Goal: Task Accomplishment & Management: Manage account settings

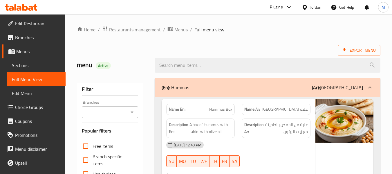
click at [306, 9] on icon at bounding box center [305, 7] width 6 height 6
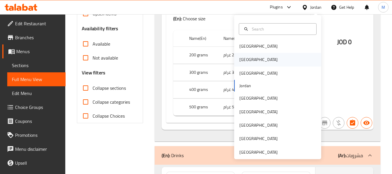
click at [244, 58] on div "Egypt" at bounding box center [259, 59] width 48 height 13
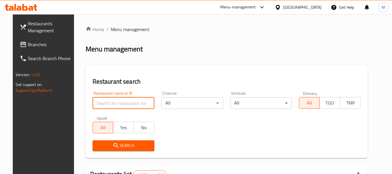
paste input "Dod Cafe"
type input "Dod Cafe"
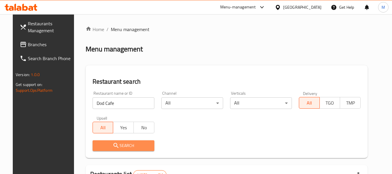
click at [121, 146] on span "Search" at bounding box center [123, 145] width 52 height 7
click at [121, 146] on div at bounding box center [196, 87] width 392 height 174
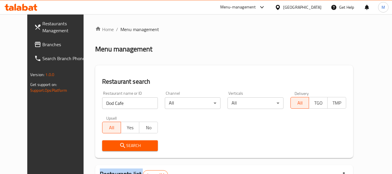
click at [121, 146] on span "Search" at bounding box center [130, 145] width 46 height 7
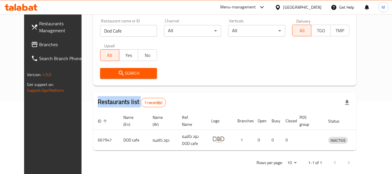
scroll to position [80, 0]
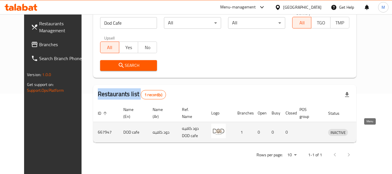
click at [366, 131] on icon "enhanced table" at bounding box center [363, 132] width 6 height 5
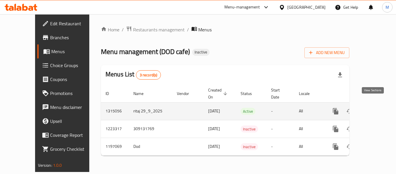
click at [374, 108] on icon "enhanced table" at bounding box center [377, 111] width 7 height 7
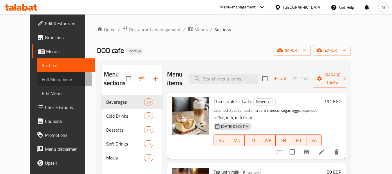
click at [42, 79] on span "Full Menu View" at bounding box center [66, 79] width 49 height 7
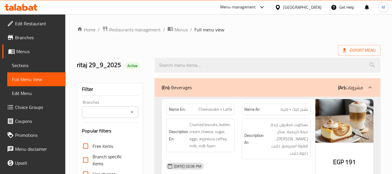
click at [125, 104] on div "Branches Branches" at bounding box center [110, 109] width 56 height 18
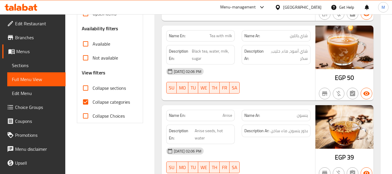
click at [175, 112] on strong "Name En:" at bounding box center [177, 115] width 17 height 6
copy strong "Name En:"
click at [86, 102] on input "Collapse categories" at bounding box center [86, 102] width 14 height 14
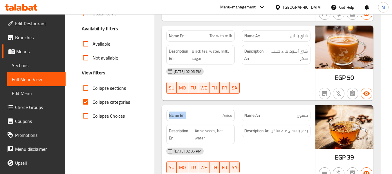
checkbox input "false"
click at [175, 112] on strong "Name En:" at bounding box center [177, 115] width 17 height 6
copy strong "Name En:"
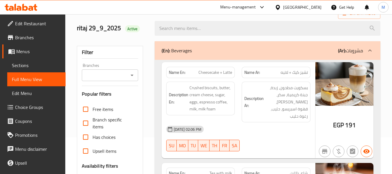
scroll to position [0, 0]
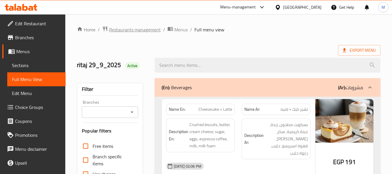
click at [147, 30] on span "Restaurants management" at bounding box center [135, 29] width 52 height 7
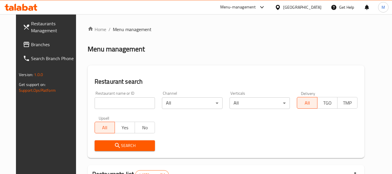
click at [130, 106] on input "search" at bounding box center [125, 103] width 61 height 12
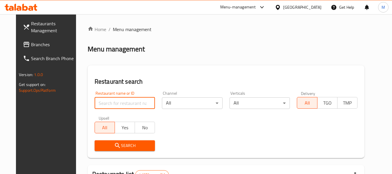
paste input "القبيصي امير الهند"
type input "القبيصي امير الهند"
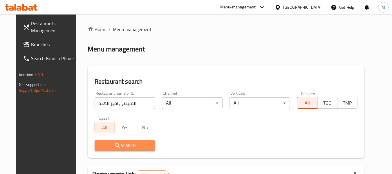
click at [115, 146] on span "Search" at bounding box center [124, 145] width 51 height 7
drag, startPoint x: 115, startPoint y: 146, endPoint x: 160, endPoint y: 143, distance: 45.4
click at [122, 145] on div at bounding box center [196, 87] width 392 height 174
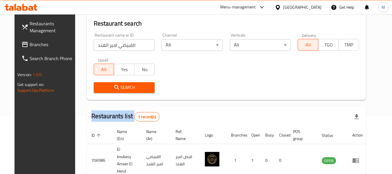
scroll to position [80, 0]
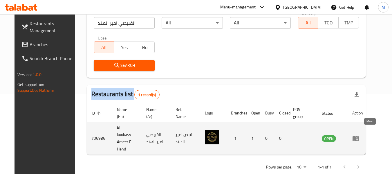
click at [359, 136] on icon "enhanced table" at bounding box center [355, 138] width 6 height 5
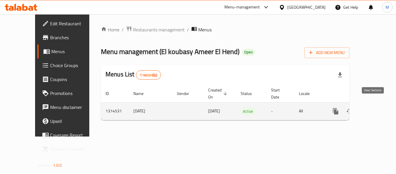
click at [374, 108] on icon "enhanced table" at bounding box center [377, 111] width 7 height 7
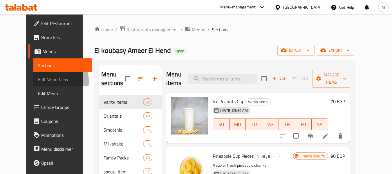
click at [38, 81] on span "Full Menu View" at bounding box center [62, 79] width 49 height 7
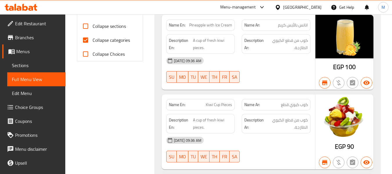
scroll to position [232, 0]
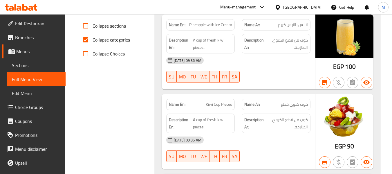
click at [105, 39] on span "Collapse categories" at bounding box center [110, 39] width 37 height 7
click at [92, 39] on input "Collapse categories" at bounding box center [86, 40] width 14 height 14
checkbox input "false"
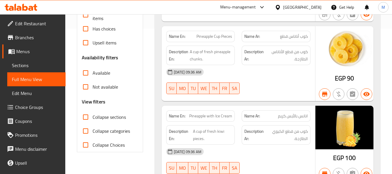
scroll to position [174, 0]
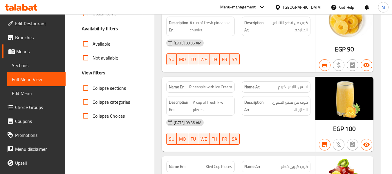
click at [112, 89] on span "Collapse sections" at bounding box center [108, 87] width 33 height 7
click at [92, 89] on input "Collapse sections" at bounding box center [86, 88] width 14 height 14
checkbox input "true"
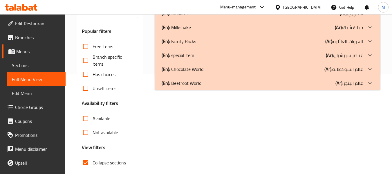
scroll to position [48, 0]
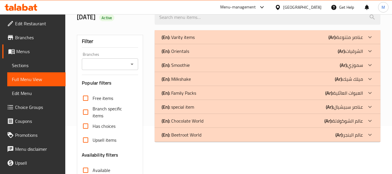
click at [185, 107] on p "(En): special item" at bounding box center [178, 106] width 32 height 7
click at [188, 94] on p "(En): Family Packs" at bounding box center [179, 92] width 35 height 7
click at [190, 78] on p "(En): Milkshake" at bounding box center [176, 78] width 29 height 7
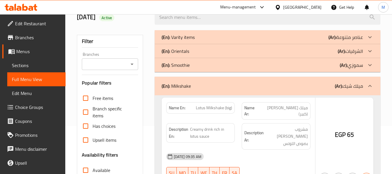
click at [192, 65] on div "(En): Smoothie (Ar): سموزي" at bounding box center [262, 64] width 201 height 7
click at [194, 51] on div "(En): Orientals (Ar): الشرقيات" at bounding box center [262, 51] width 201 height 7
click at [204, 33] on div "(En): Varity items (Ar): عناصر متنوعة" at bounding box center [268, 37] width 226 height 14
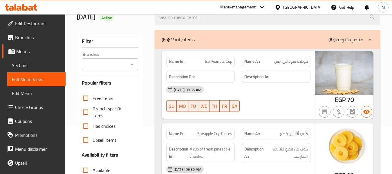
click at [182, 64] on strong "Name En:" at bounding box center [177, 61] width 17 height 6
click at [182, 63] on strong "Name En:" at bounding box center [177, 61] width 17 height 6
copy strong "En"
click at [182, 63] on strong "Name En:" at bounding box center [177, 61] width 17 height 6
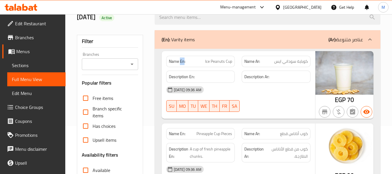
click at [182, 63] on strong "Name En:" at bounding box center [177, 61] width 17 height 6
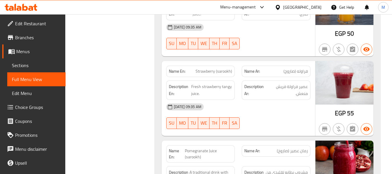
scroll to position [0, 0]
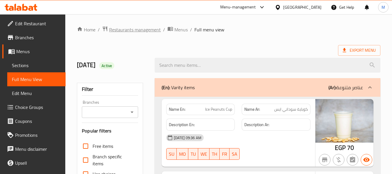
click at [135, 28] on span "Restaurants management" at bounding box center [135, 29] width 52 height 7
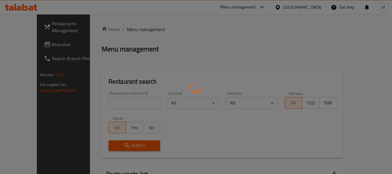
click at [137, 100] on div at bounding box center [196, 87] width 392 height 174
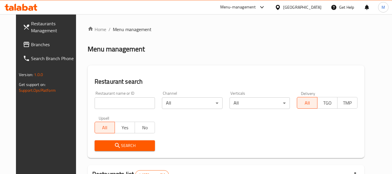
click at [126, 103] on input "search" at bounding box center [125, 103] width 61 height 12
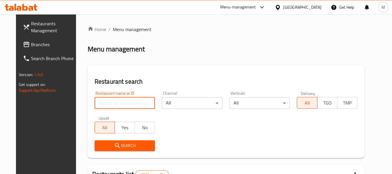
paste input "بن الحبشي عبدالمعبود"
type input "بن الحبشي عبدالمعبود"
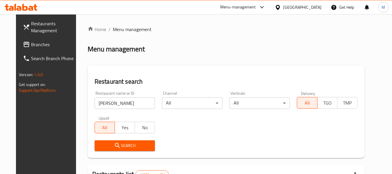
click at [130, 143] on span "Search" at bounding box center [124, 145] width 51 height 7
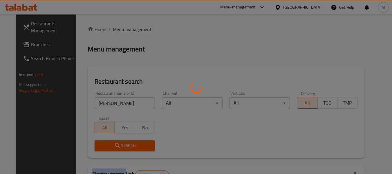
click at [130, 143] on div at bounding box center [196, 87] width 392 height 174
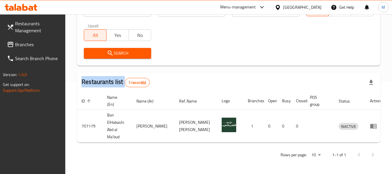
scroll to position [85, 0]
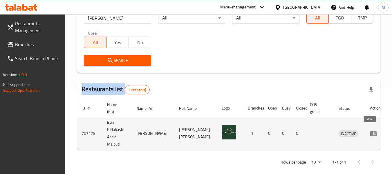
click at [370, 131] on icon "enhanced table" at bounding box center [373, 133] width 7 height 7
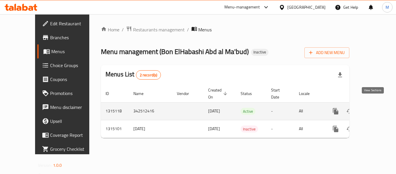
click at [375, 108] on icon "enhanced table" at bounding box center [377, 111] width 7 height 7
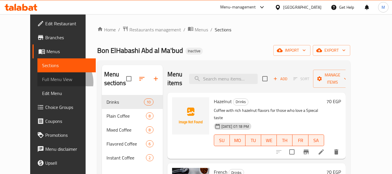
click at [42, 82] on span "Full Menu View" at bounding box center [66, 79] width 49 height 7
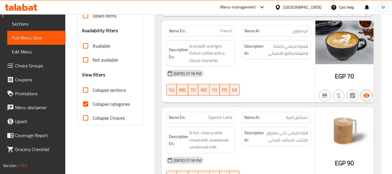
scroll to position [174, 0]
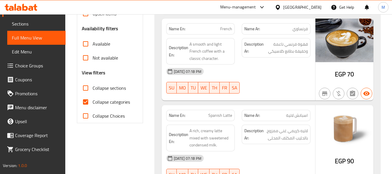
drag, startPoint x: 114, startPoint y: 102, endPoint x: 220, endPoint y: 10, distance: 140.2
click at [114, 102] on span "Collapse categories" at bounding box center [110, 101] width 37 height 7
click at [92, 102] on input "Collapse categories" at bounding box center [86, 102] width 14 height 14
click at [182, 112] on strong "Name En:" at bounding box center [177, 115] width 17 height 6
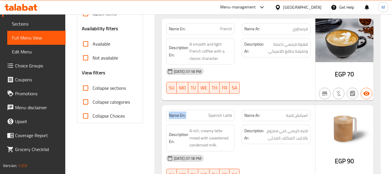
click at [182, 112] on strong "Name En:" at bounding box center [177, 115] width 17 height 6
copy strong "Name En:"
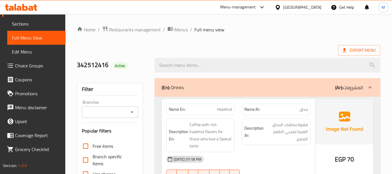
scroll to position [145, 0]
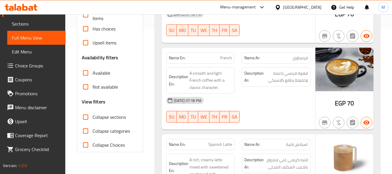
click at [119, 130] on span "Collapse categories" at bounding box center [110, 130] width 37 height 7
click at [92, 130] on input "Collapse categories" at bounding box center [86, 131] width 14 height 14
checkbox input "true"
click at [179, 141] on strong "Name En:" at bounding box center [177, 144] width 17 height 6
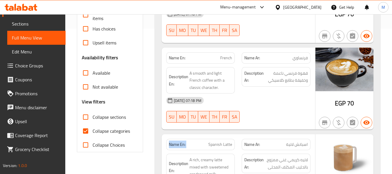
click at [179, 141] on strong "Name En:" at bounding box center [177, 144] width 17 height 6
copy strong "Name En:"
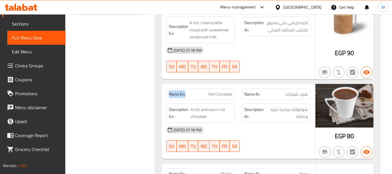
click at [280, 9] on icon at bounding box center [277, 7] width 4 height 5
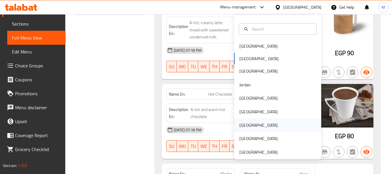
click at [235, 128] on div "Qatar" at bounding box center [259, 124] width 48 height 13
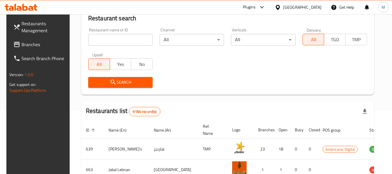
scroll to position [270, 0]
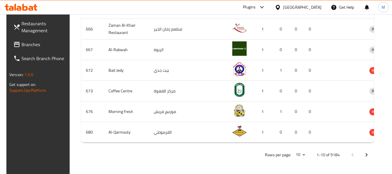
click at [108, 53] on td "Al-Rabwah" at bounding box center [126, 49] width 45 height 21
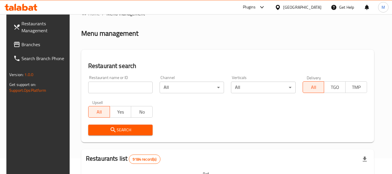
scroll to position [9, 0]
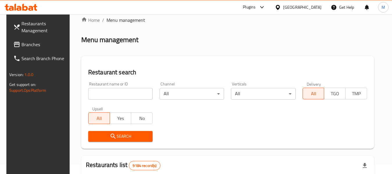
click at [107, 95] on input "search" at bounding box center [120, 94] width 64 height 12
paste input "ALJIWAN PREMIUM RESTAURANT"
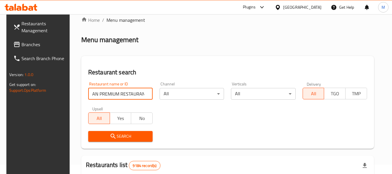
scroll to position [0, 0]
click at [124, 138] on span "Search" at bounding box center [120, 136] width 55 height 7
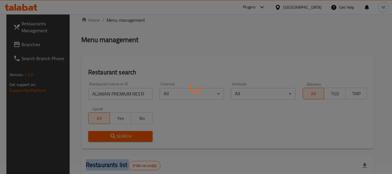
click at [124, 138] on div at bounding box center [196, 87] width 392 height 174
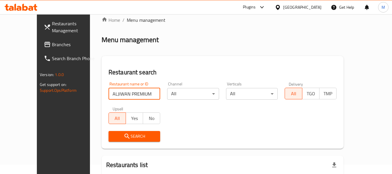
scroll to position [0, 12]
drag, startPoint x: 136, startPoint y: 96, endPoint x: 159, endPoint y: 105, distance: 25.5
click at [159, 105] on div "Restaurant name or ID ALJIWAN PREMIUM RESTAURANT Restaurant name or ID Channel …" at bounding box center [222, 111] width 235 height 67
type input "ALJIWAN PREMIUM RES"
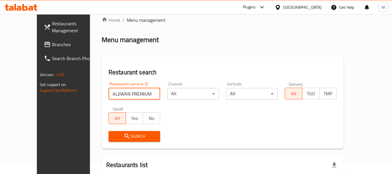
click button "Search" at bounding box center [134, 136] width 52 height 11
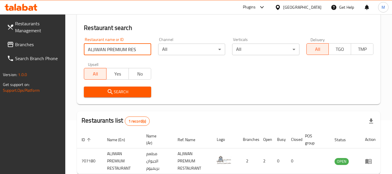
scroll to position [85, 0]
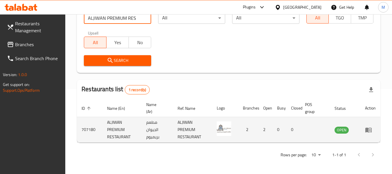
click at [369, 133] on icon "enhanced table" at bounding box center [368, 129] width 7 height 7
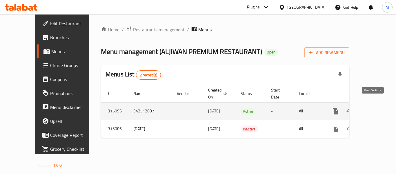
click at [376, 108] on icon "enhanced table" at bounding box center [377, 111] width 7 height 7
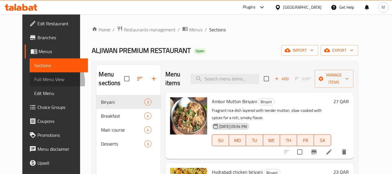
click at [34, 82] on span "Full Menu View" at bounding box center [58, 79] width 49 height 7
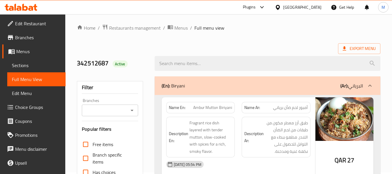
scroll to position [174, 0]
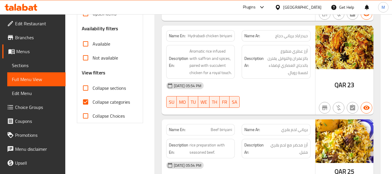
click at [119, 98] on span "Collapse categories" at bounding box center [110, 101] width 37 height 7
click at [92, 98] on input "Collapse categories" at bounding box center [86, 102] width 14 height 14
checkbox input "false"
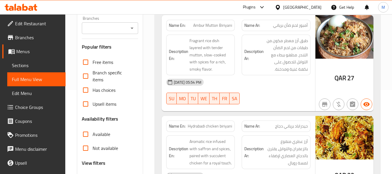
scroll to position [0, 0]
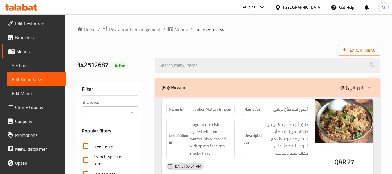
click at [171, 108] on strong "Name En:" at bounding box center [177, 109] width 17 height 6
click at [172, 108] on strong "Name En:" at bounding box center [177, 109] width 17 height 6
copy strong "Name En:"
click at [281, 10] on icon at bounding box center [278, 7] width 6 height 6
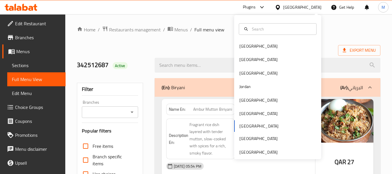
click at [283, 8] on div at bounding box center [279, 7] width 8 height 6
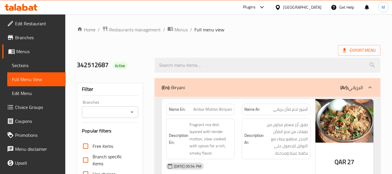
click at [309, 2] on div "Qatar" at bounding box center [298, 7] width 56 height 14
click at [281, 6] on icon at bounding box center [278, 7] width 6 height 6
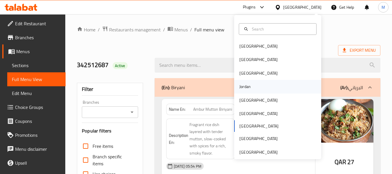
click at [253, 86] on div "Jordan" at bounding box center [277, 86] width 87 height 13
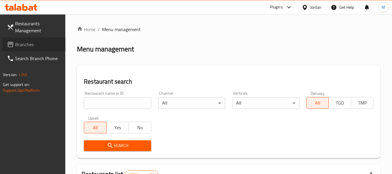
click at [38, 45] on span "Branches" at bounding box center [38, 44] width 46 height 7
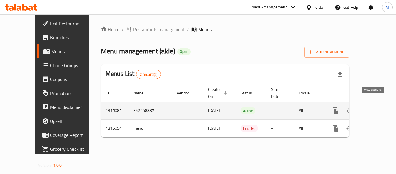
click at [374, 107] on icon "enhanced table" at bounding box center [377, 110] width 7 height 7
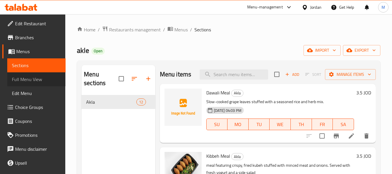
click at [38, 80] on span "Full Menu View" at bounding box center [36, 79] width 49 height 7
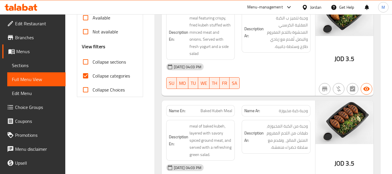
scroll to position [203, 0]
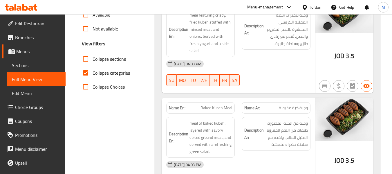
click at [111, 75] on span "Collapse categories" at bounding box center [110, 72] width 37 height 7
click at [92, 75] on input "Collapse categories" at bounding box center [86, 73] width 14 height 14
checkbox input "false"
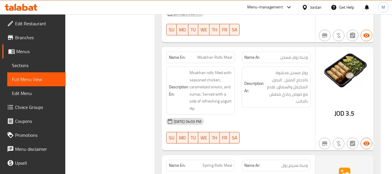
scroll to position [0, 0]
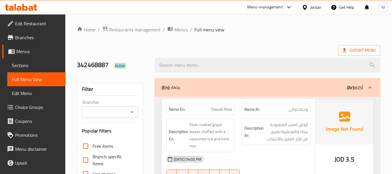
click at [307, 9] on icon at bounding box center [305, 7] width 6 height 6
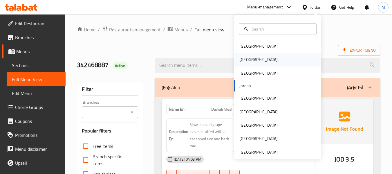
click at [240, 59] on div "Egypt" at bounding box center [258, 59] width 38 height 6
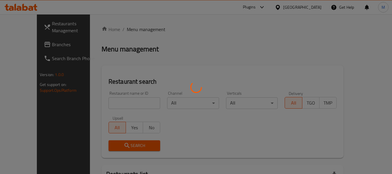
click at [123, 102] on div at bounding box center [196, 87] width 392 height 174
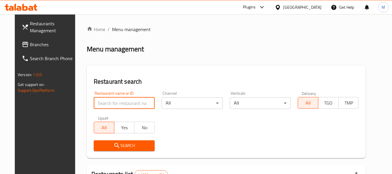
click at [123, 102] on input "search" at bounding box center [124, 103] width 61 height 12
paste input "Million"
type input "Million"
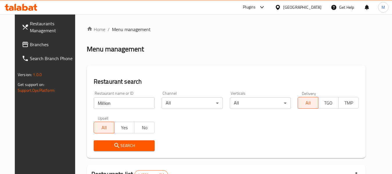
click at [113, 145] on icon "submit" at bounding box center [116, 145] width 7 height 7
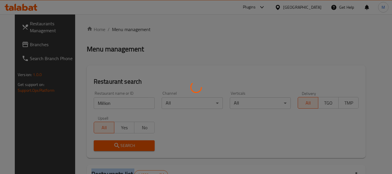
click at [107, 145] on div at bounding box center [196, 87] width 392 height 174
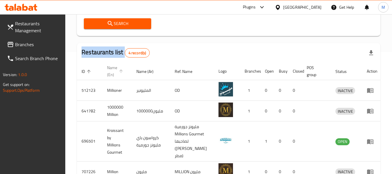
scroll to position [87, 0]
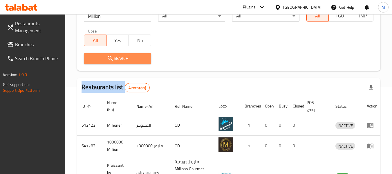
click at [114, 55] on span "Search" at bounding box center [117, 58] width 58 height 7
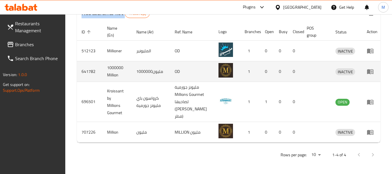
scroll to position [176, 0]
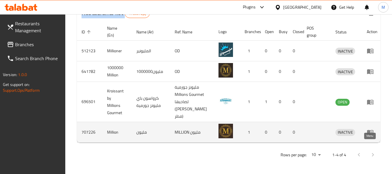
click at [370, 132] on icon "enhanced table" at bounding box center [371, 132] width 2 height 2
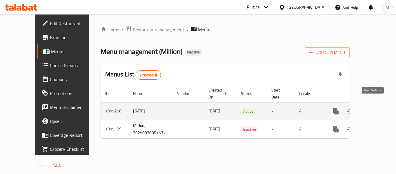
click at [374, 108] on icon "enhanced table" at bounding box center [377, 111] width 7 height 7
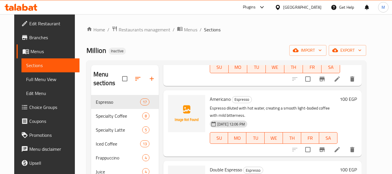
scroll to position [145, 0]
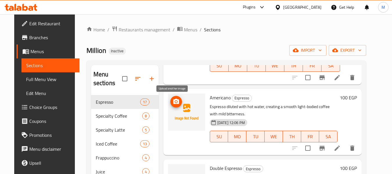
click at [176, 98] on span "upload picture" at bounding box center [176, 101] width 12 height 7
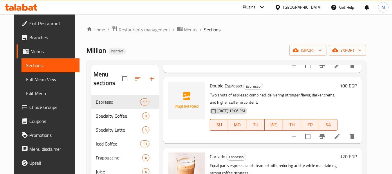
scroll to position [232, 0]
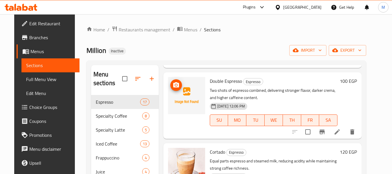
click at [176, 88] on span "upload picture" at bounding box center [176, 84] width 12 height 7
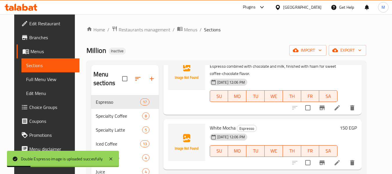
scroll to position [580, 0]
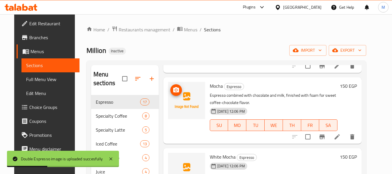
click at [176, 92] on span "upload picture" at bounding box center [176, 89] width 12 height 7
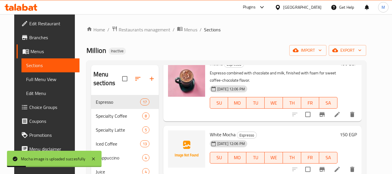
scroll to position [638, 0]
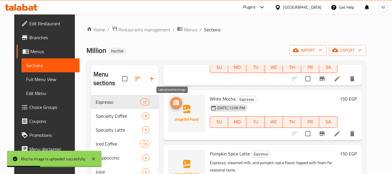
click at [175, 107] on button "upload picture" at bounding box center [176, 103] width 12 height 12
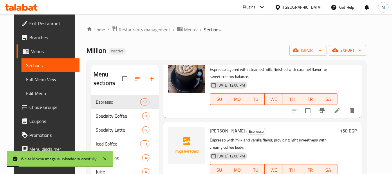
scroll to position [812, 0]
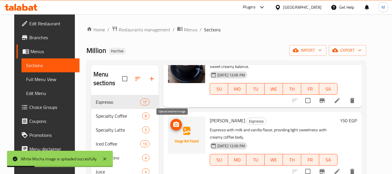
click at [177, 124] on span "upload picture" at bounding box center [176, 124] width 12 height 7
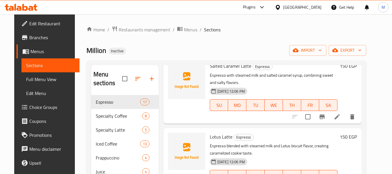
scroll to position [1015, 0]
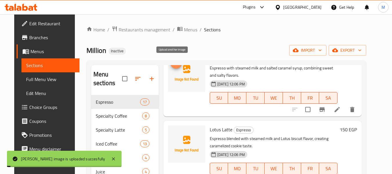
click at [174, 68] on button "upload picture" at bounding box center [176, 63] width 12 height 12
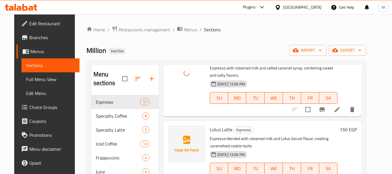
scroll to position [1034, 0]
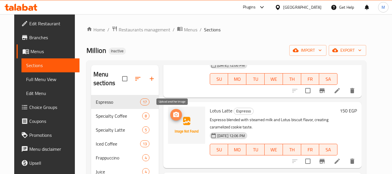
click at [173, 117] on icon "upload picture" at bounding box center [176, 114] width 7 height 7
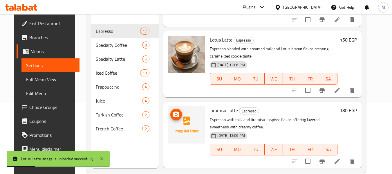
scroll to position [81, 0]
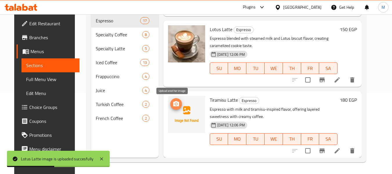
click at [174, 105] on icon "upload picture" at bounding box center [176, 103] width 6 height 5
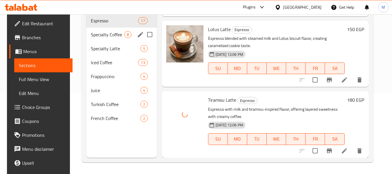
scroll to position [0, 0]
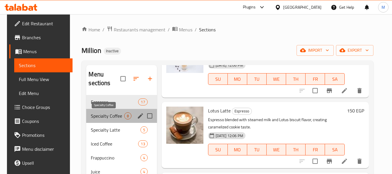
click at [105, 114] on span "Specialty Coffee" at bounding box center [107, 115] width 33 height 7
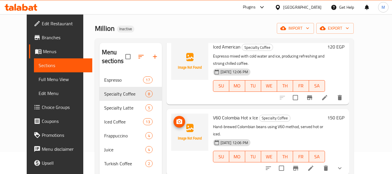
scroll to position [81, 0]
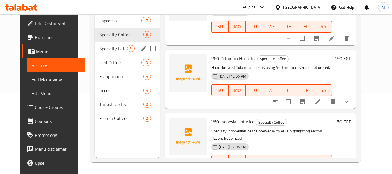
click at [106, 51] on span "Specialty Latte" at bounding box center [113, 48] width 28 height 7
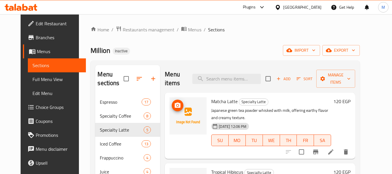
click at [174, 102] on icon "upload picture" at bounding box center [177, 105] width 7 height 7
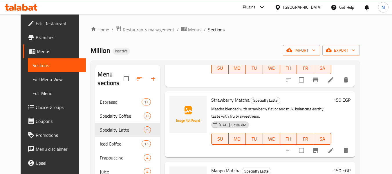
scroll to position [145, 0]
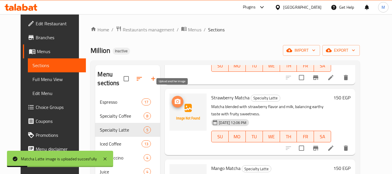
click at [176, 98] on icon "upload picture" at bounding box center [177, 101] width 7 height 7
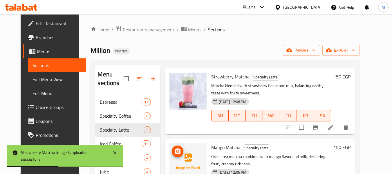
scroll to position [195, 0]
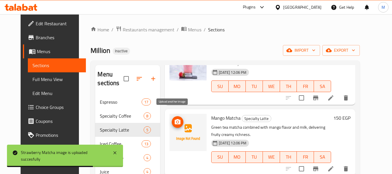
click at [174, 118] on icon "upload picture" at bounding box center [177, 121] width 7 height 7
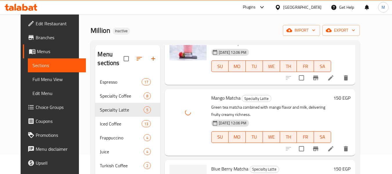
scroll to position [81, 0]
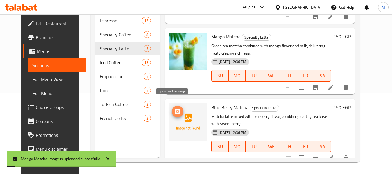
click at [175, 108] on icon "upload picture" at bounding box center [178, 110] width 6 height 5
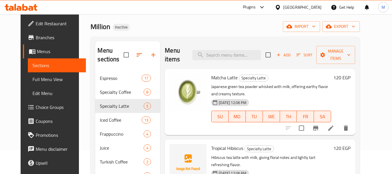
scroll to position [23, 0]
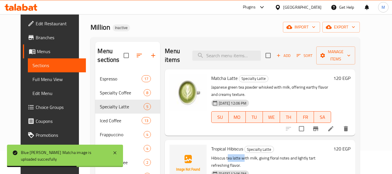
drag, startPoint x: 224, startPoint y: 159, endPoint x: 239, endPoint y: 158, distance: 15.7
click at [239, 158] on p "Hibiscus tea latte with milk, giving floral notes and lightly tart refreshing f…" at bounding box center [271, 161] width 120 height 14
click at [248, 158] on p "Hibiscus tea latte with milk, giving floral notes and lightly tart refreshing f…" at bounding box center [271, 161] width 120 height 14
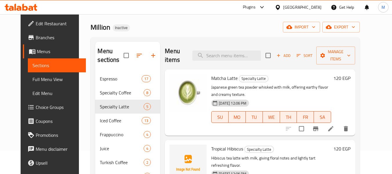
click at [232, 148] on span "Tropical Hibiscus" at bounding box center [227, 148] width 32 height 9
copy h6 "Hibiscus"
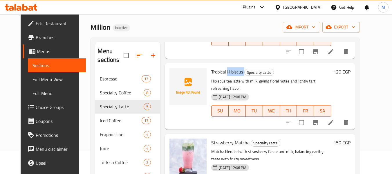
scroll to position [87, 0]
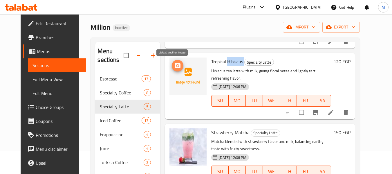
click at [175, 65] on icon "upload picture" at bounding box center [178, 65] width 6 height 5
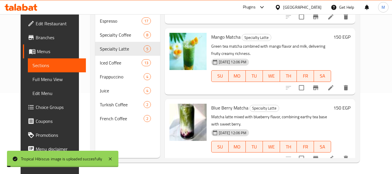
scroll to position [81, 0]
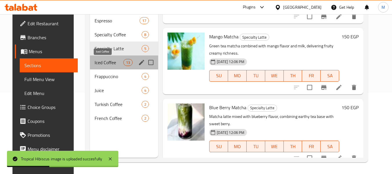
click at [104, 62] on span "Iced Coffee" at bounding box center [109, 62] width 29 height 7
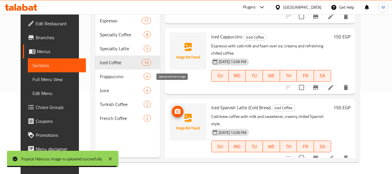
click at [175, 108] on icon "upload picture" at bounding box center [177, 111] width 7 height 7
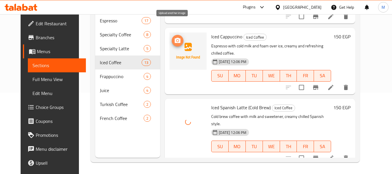
click at [176, 37] on span "upload picture" at bounding box center [178, 40] width 12 height 7
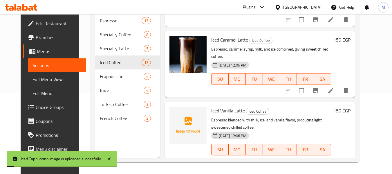
scroll to position [543, 0]
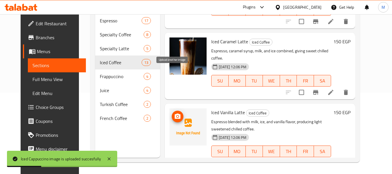
click at [174, 113] on icon "upload picture" at bounding box center [177, 116] width 7 height 7
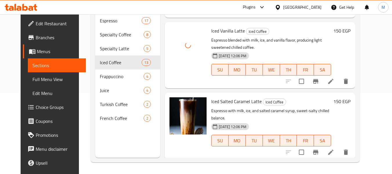
scroll to position [688, 0]
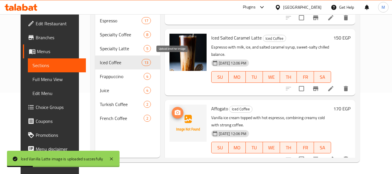
click at [174, 109] on icon "upload picture" at bounding box center [177, 112] width 7 height 7
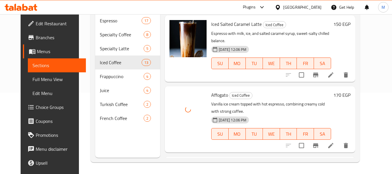
scroll to position [709, 0]
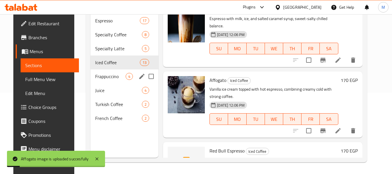
drag, startPoint x: 92, startPoint y: 75, endPoint x: 97, endPoint y: 71, distance: 5.8
click at [95, 75] on span "Frappuccino" at bounding box center [110, 76] width 30 height 7
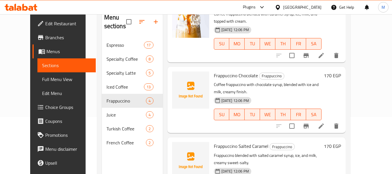
scroll to position [81, 0]
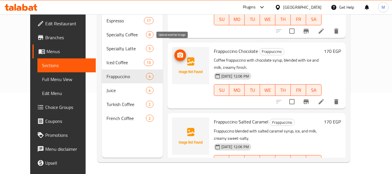
click at [177, 52] on icon "upload picture" at bounding box center [180, 54] width 6 height 5
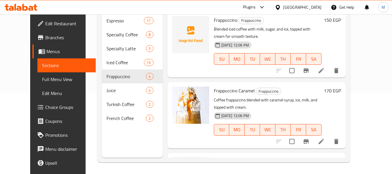
scroll to position [23, 0]
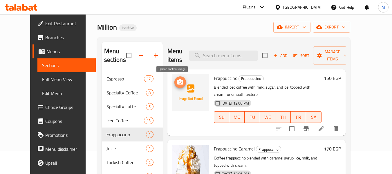
click at [177, 80] on icon "upload picture" at bounding box center [180, 81] width 6 height 5
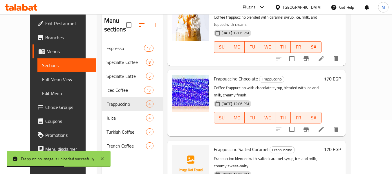
scroll to position [81, 0]
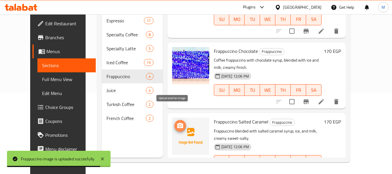
click at [177, 122] on icon "upload picture" at bounding box center [180, 125] width 7 height 7
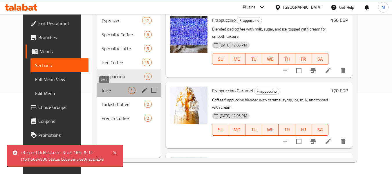
click at [101, 92] on span "Juice" at bounding box center [114, 90] width 26 height 7
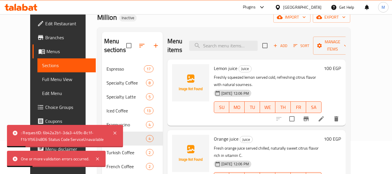
scroll to position [23, 0]
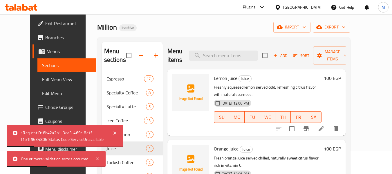
click at [217, 77] on span "Lemon juice" at bounding box center [225, 78] width 23 height 9
copy h6 "Lemon juice"
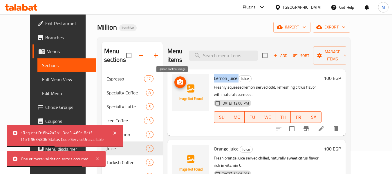
click at [177, 80] on icon "upload picture" at bounding box center [180, 81] width 6 height 5
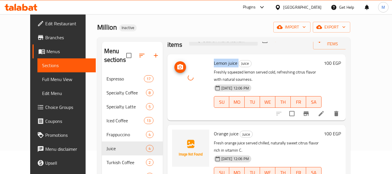
scroll to position [29, 0]
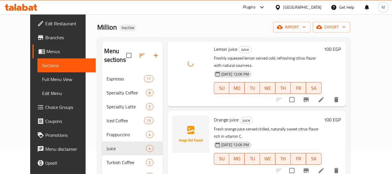
click at [222, 115] on span "Orange juice" at bounding box center [226, 119] width 25 height 9
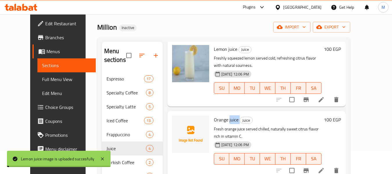
click at [222, 115] on span "Orange juice" at bounding box center [226, 119] width 25 height 9
copy h6 "Orange juice"
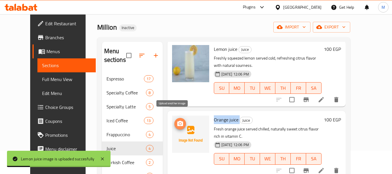
click at [177, 121] on icon "upload picture" at bounding box center [180, 123] width 6 height 5
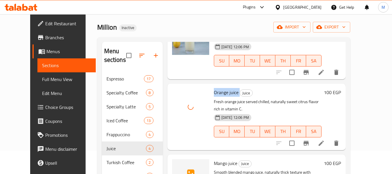
scroll to position [103, 0]
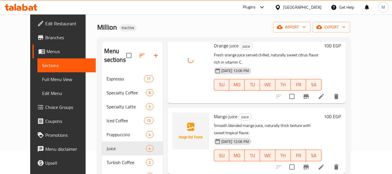
click at [220, 112] on span "Mango juice" at bounding box center [225, 116] width 23 height 9
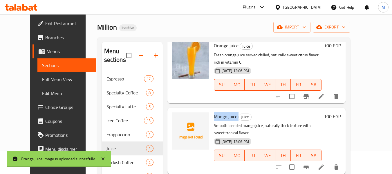
click at [220, 112] on span "Mango juice" at bounding box center [225, 116] width 23 height 9
copy h6 "Mango juice"
click at [177, 117] on icon "upload picture" at bounding box center [180, 119] width 6 height 5
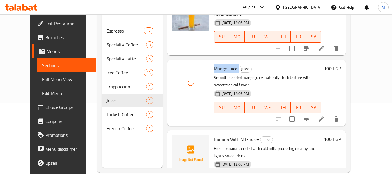
scroll to position [81, 0]
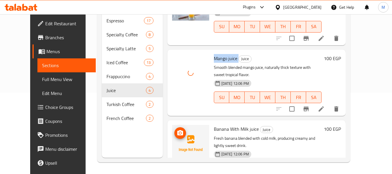
click at [177, 130] on icon "upload picture" at bounding box center [180, 132] width 6 height 5
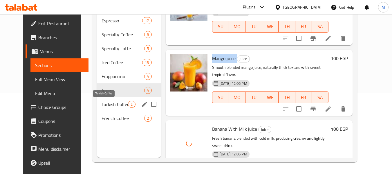
click at [102, 104] on span "Turkish Coffee" at bounding box center [114, 104] width 26 height 7
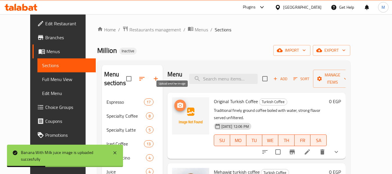
click at [177, 102] on icon "upload picture" at bounding box center [180, 105] width 7 height 7
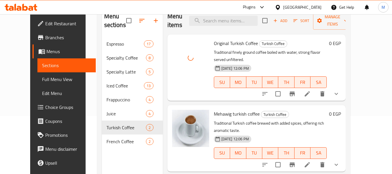
scroll to position [81, 0]
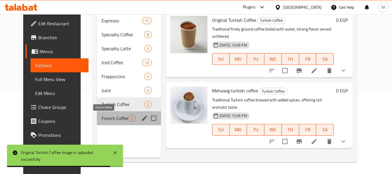
click at [106, 117] on span "French Coffee" at bounding box center [114, 118] width 26 height 7
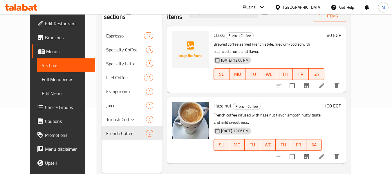
scroll to position [52, 0]
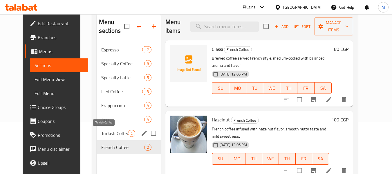
click at [109, 131] on span "Turkish Coffee" at bounding box center [114, 133] width 27 height 7
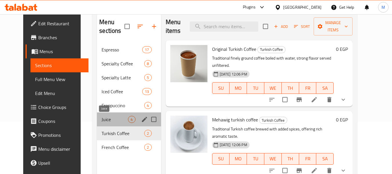
click at [101, 117] on span "Juice" at bounding box center [114, 119] width 26 height 7
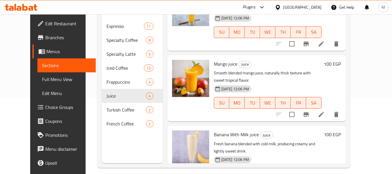
scroll to position [81, 0]
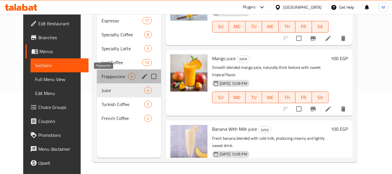
click at [108, 79] on span "Frappuccino" at bounding box center [114, 76] width 26 height 7
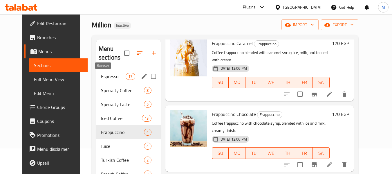
scroll to position [23, 0]
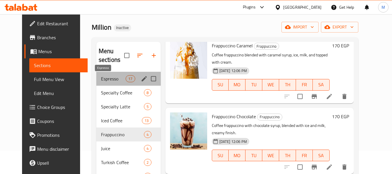
click at [117, 80] on span "Espresso" at bounding box center [113, 78] width 25 height 7
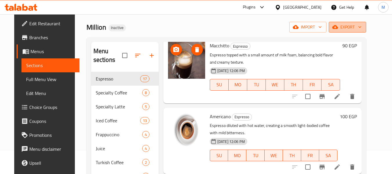
click at [361, 26] on span "export" at bounding box center [347, 26] width 28 height 7
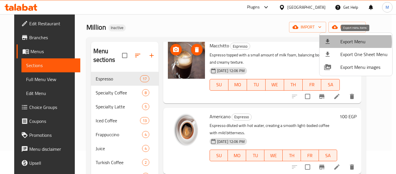
click at [351, 42] on span "Export Menu" at bounding box center [363, 41] width 47 height 7
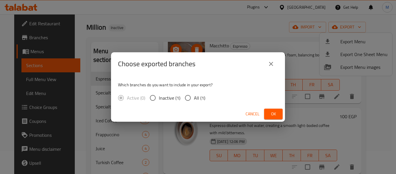
click at [201, 95] on span "All (1)" at bounding box center [199, 97] width 11 height 7
click at [194, 95] on input "All (1)" at bounding box center [188, 98] width 12 height 12
radio input "true"
click at [274, 114] on span "Ok" at bounding box center [273, 113] width 9 height 7
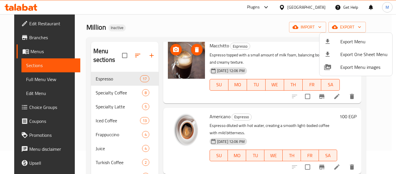
click at [318, 8] on div at bounding box center [198, 87] width 396 height 174
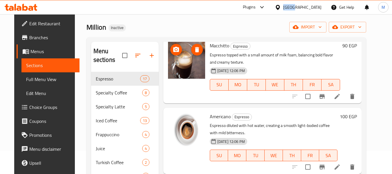
click at [318, 8] on div "[GEOGRAPHIC_DATA]" at bounding box center [302, 7] width 38 height 6
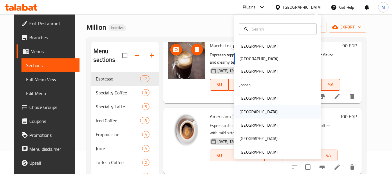
click at [240, 113] on div "Oman" at bounding box center [258, 111] width 38 height 6
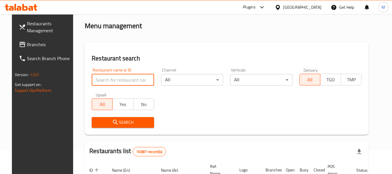
click at [97, 83] on input "search" at bounding box center [123, 80] width 62 height 12
paste input "1/2 تلقيمة"
type input "1/2 تلقيمة"
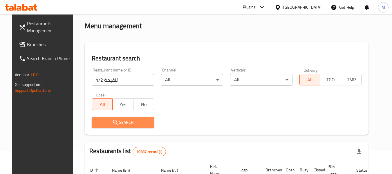
click at [102, 121] on span "Search" at bounding box center [122, 122] width 53 height 7
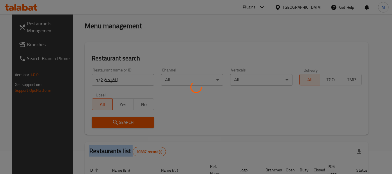
drag, startPoint x: 102, startPoint y: 121, endPoint x: 325, endPoint y: 155, distance: 225.2
click at [102, 121] on div at bounding box center [196, 87] width 392 height 174
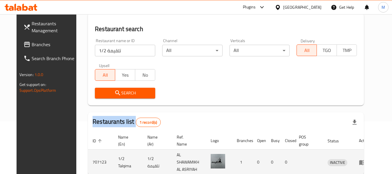
scroll to position [80, 0]
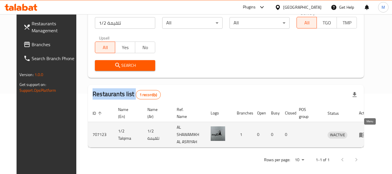
click at [365, 133] on icon "enhanced table" at bounding box center [362, 134] width 6 height 5
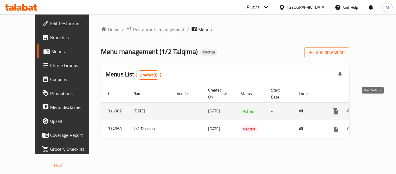
click at [374, 108] on icon "enhanced table" at bounding box center [377, 111] width 7 height 7
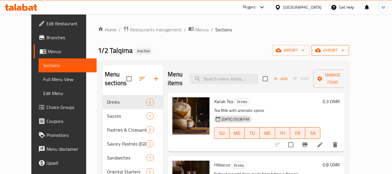
click at [344, 50] on span "export" at bounding box center [330, 50] width 28 height 7
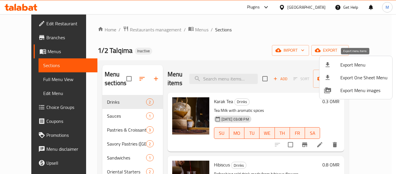
click at [366, 63] on span "Export Menu" at bounding box center [363, 64] width 47 height 7
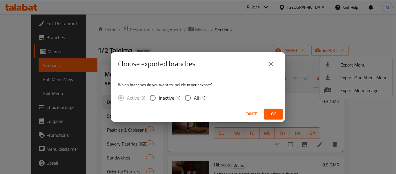
click at [184, 97] on input "All (1)" at bounding box center [188, 98] width 12 height 12
radio input "true"
click at [277, 116] on span "Ok" at bounding box center [273, 113] width 9 height 7
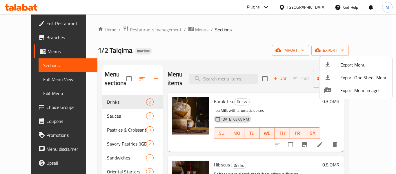
click at [23, 37] on div at bounding box center [198, 87] width 396 height 174
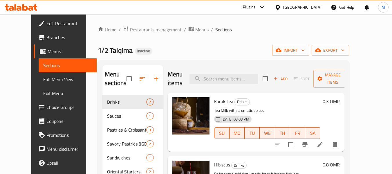
click at [46, 37] on span "Branches" at bounding box center [69, 37] width 46 height 7
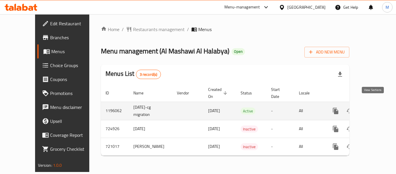
click at [375, 108] on icon "enhanced table" at bounding box center [377, 110] width 5 height 5
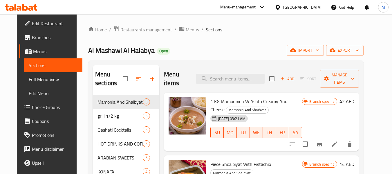
click at [186, 30] on span "Menus" at bounding box center [192, 29] width 13 height 7
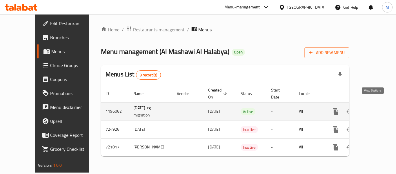
click at [374, 108] on icon "enhanced table" at bounding box center [377, 111] width 7 height 7
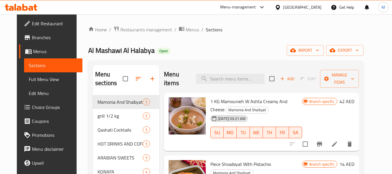
click at [32, 38] on span "Branches" at bounding box center [55, 37] width 46 height 7
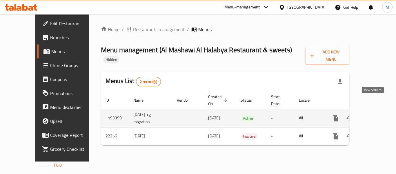
click at [376, 115] on icon "enhanced table" at bounding box center [377, 118] width 7 height 7
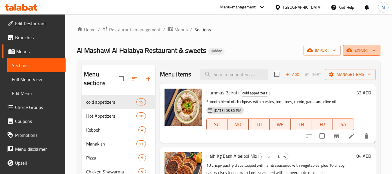
click at [359, 55] on button "export" at bounding box center [361, 50] width 37 height 11
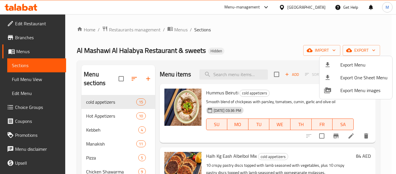
click at [352, 66] on span "Export Menu" at bounding box center [363, 64] width 47 height 7
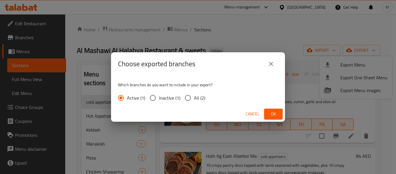
click at [196, 101] on span "All (2)" at bounding box center [199, 97] width 11 height 7
click at [194, 101] on input "All (2)" at bounding box center [188, 98] width 12 height 12
radio input "true"
click at [271, 113] on span "Ok" at bounding box center [273, 113] width 9 height 7
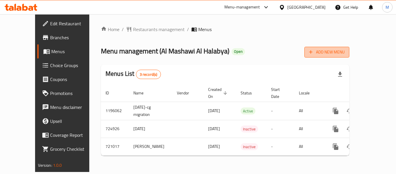
click at [345, 51] on span "Add New Menu" at bounding box center [327, 51] width 36 height 7
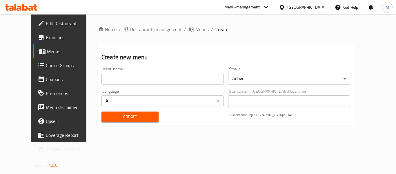
click at [250, 82] on body "​ Menu-management [GEOGRAPHIC_DATA] Get Help M Edit Restaurant Branches Menus C…" at bounding box center [198, 93] width 396 height 159
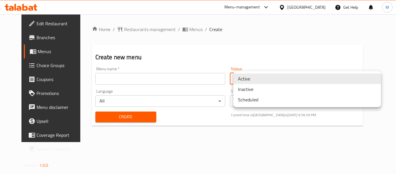
drag, startPoint x: 251, startPoint y: 93, endPoint x: 245, endPoint y: 93, distance: 6.1
click at [251, 94] on li "Inactive" at bounding box center [307, 89] width 148 height 10
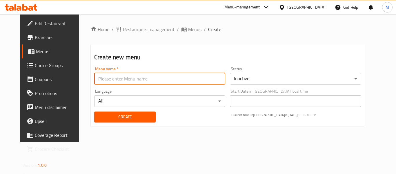
click at [111, 81] on input "text" at bounding box center [159, 79] width 131 height 12
type input "U"
type input "copy menu-M"
click at [129, 121] on button "Create" at bounding box center [124, 116] width 61 height 11
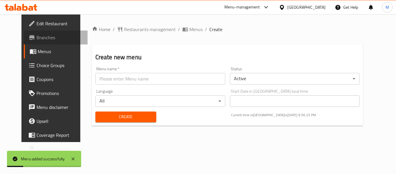
click at [24, 33] on link "Branches" at bounding box center [56, 37] width 64 height 14
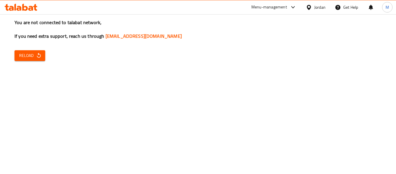
click at [24, 61] on button "Reload" at bounding box center [29, 55] width 31 height 11
click at [23, 57] on span "Reload" at bounding box center [29, 55] width 21 height 7
click at [310, 8] on icon at bounding box center [309, 7] width 4 height 5
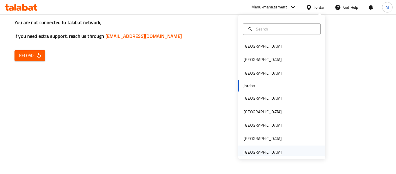
click at [255, 150] on div "[GEOGRAPHIC_DATA]" at bounding box center [263, 152] width 38 height 6
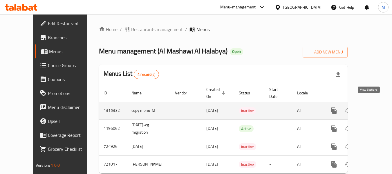
click at [372, 107] on icon "enhanced table" at bounding box center [375, 110] width 7 height 7
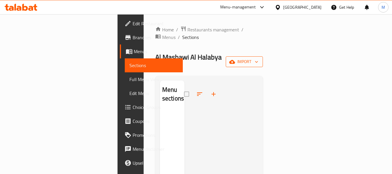
click at [263, 56] on button "import" at bounding box center [244, 61] width 37 height 11
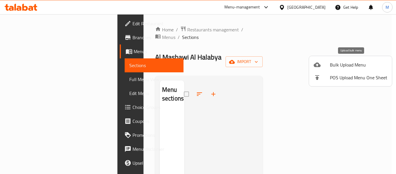
click at [332, 70] on li "Bulk Upload Menu" at bounding box center [350, 64] width 83 height 13
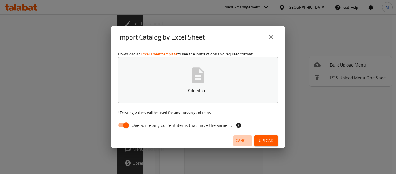
click at [237, 137] on span "Cancel" at bounding box center [243, 140] width 14 height 7
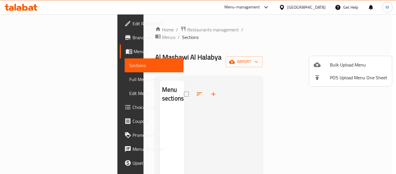
click at [342, 65] on span "Bulk Upload Menu" at bounding box center [358, 64] width 57 height 7
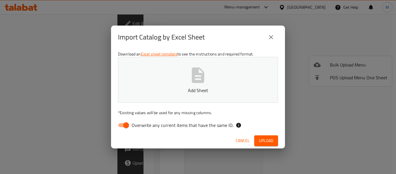
click at [126, 125] on input "Overwrite any current items that have the same ID." at bounding box center [126, 124] width 33 height 11
checkbox input "false"
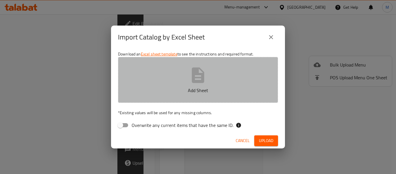
click at [199, 70] on icon "button" at bounding box center [198, 75] width 19 height 19
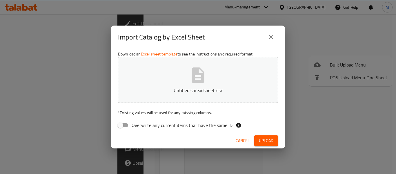
click at [268, 138] on span "Upload" at bounding box center [266, 140] width 14 height 7
click at [241, 140] on span "Cancel" at bounding box center [243, 140] width 14 height 7
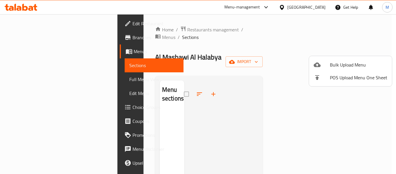
click at [180, 30] on div at bounding box center [198, 87] width 396 height 174
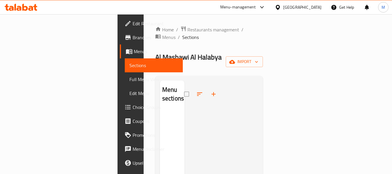
drag, startPoint x: 180, startPoint y: 30, endPoint x: 190, endPoint y: 41, distance: 15.4
click at [175, 34] on span "Menus" at bounding box center [168, 37] width 13 height 7
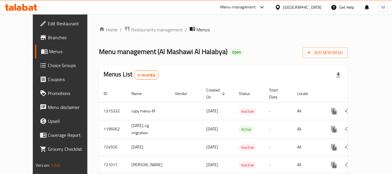
click at [254, 80] on div "Menus List 4 record(s)" at bounding box center [223, 75] width 248 height 20
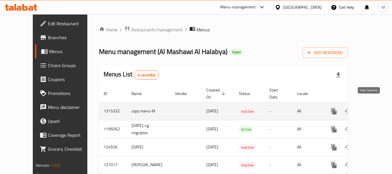
click at [372, 108] on icon "enhanced table" at bounding box center [375, 111] width 7 height 7
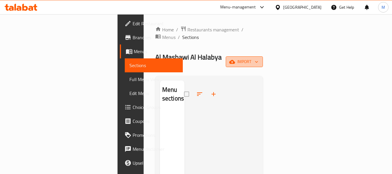
click at [263, 56] on button "import" at bounding box center [244, 61] width 37 height 11
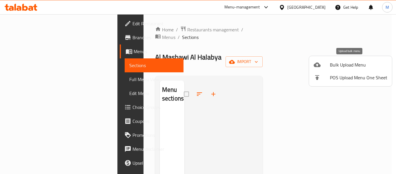
click at [333, 68] on span "Bulk Upload Menu" at bounding box center [358, 64] width 57 height 7
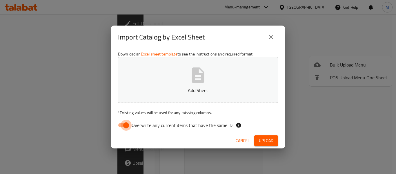
click at [123, 123] on input "Overwrite any current items that have the same ID." at bounding box center [126, 124] width 33 height 11
checkbox input "false"
click at [192, 85] on button "Add Sheet" at bounding box center [198, 80] width 160 height 46
click at [266, 140] on span "Upload" at bounding box center [266, 140] width 14 height 7
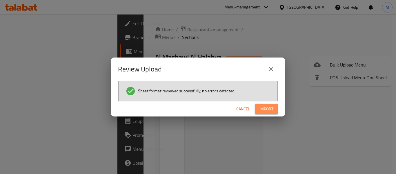
click at [271, 114] on button "Import" at bounding box center [266, 109] width 23 height 11
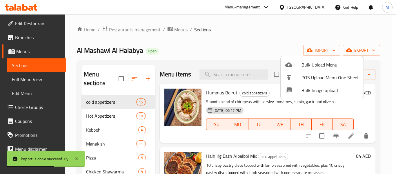
click at [104, 119] on div at bounding box center [198, 87] width 396 height 174
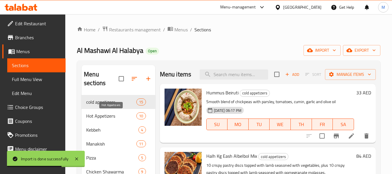
click at [106, 116] on span "Hot Appetizers" at bounding box center [111, 115] width 50 height 7
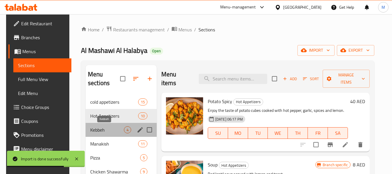
click at [93, 130] on span "Kebbeh" at bounding box center [107, 129] width 34 height 7
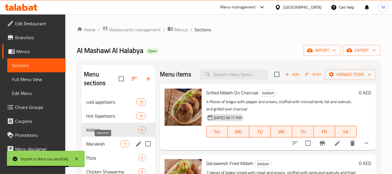
click at [100, 145] on span "Manakish" at bounding box center [103, 143] width 34 height 7
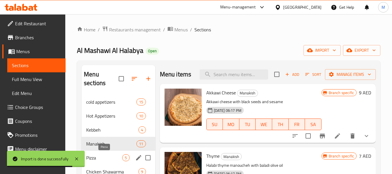
click at [101, 163] on div "Pizza 5" at bounding box center [117, 157] width 73 height 14
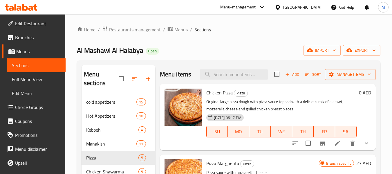
click at [177, 27] on span "Menus" at bounding box center [180, 29] width 13 height 7
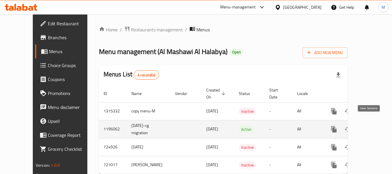
click at [372, 126] on icon "enhanced table" at bounding box center [375, 129] width 7 height 7
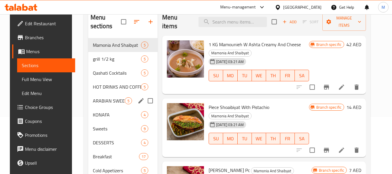
scroll to position [58, 0]
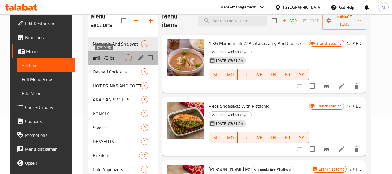
click at [112, 57] on span "grill 1/2 kg" at bounding box center [109, 57] width 32 height 7
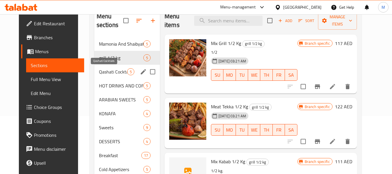
click at [111, 69] on span "Qashati Cocktails" at bounding box center [113, 71] width 28 height 7
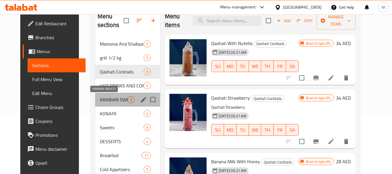
click at [100, 98] on span "ARABIAN SWEETS" at bounding box center [114, 99] width 28 height 7
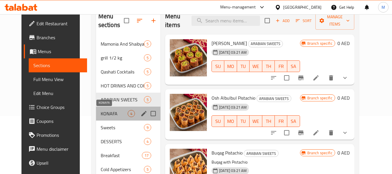
click at [101, 115] on span "KONAFA" at bounding box center [114, 113] width 27 height 7
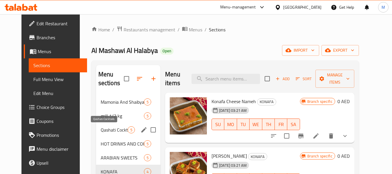
click at [101, 130] on span "Qashati Cocktails" at bounding box center [114, 129] width 27 height 7
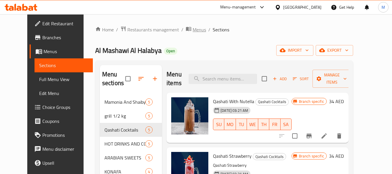
click at [193, 30] on span "Menus" at bounding box center [199, 29] width 13 height 7
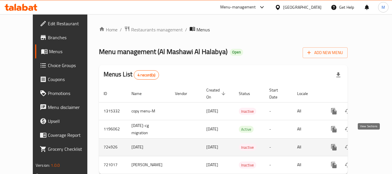
click at [372, 144] on icon "enhanced table" at bounding box center [375, 147] width 7 height 7
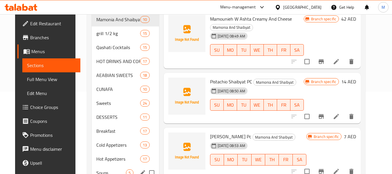
scroll to position [116, 0]
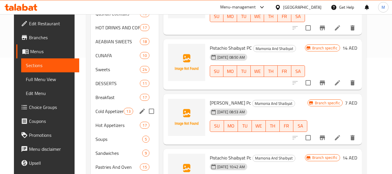
click at [106, 115] on div "Cold Appetizers 13" at bounding box center [125, 111] width 68 height 14
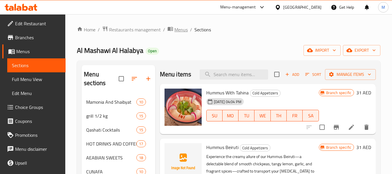
click at [178, 32] on span "Menus" at bounding box center [180, 29] width 13 height 7
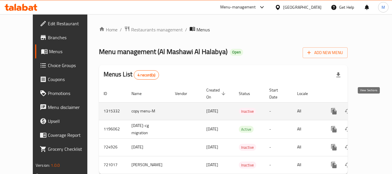
click at [372, 108] on icon "enhanced table" at bounding box center [375, 111] width 7 height 7
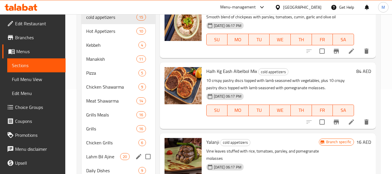
scroll to position [116, 0]
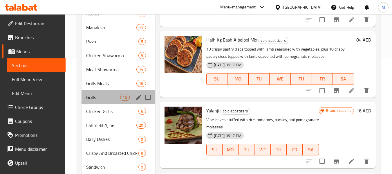
click at [102, 103] on div "Grills 16" at bounding box center [117, 97] width 73 height 14
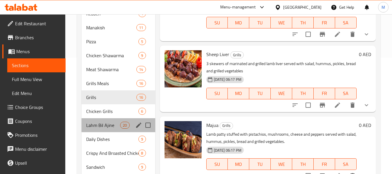
click at [102, 120] on div "Lahm Bil Ajine 20" at bounding box center [117, 125] width 73 height 14
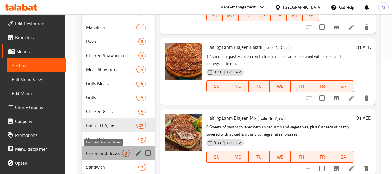
click at [95, 149] on span "Crispy And Broasted Chicken" at bounding box center [104, 152] width 36 height 7
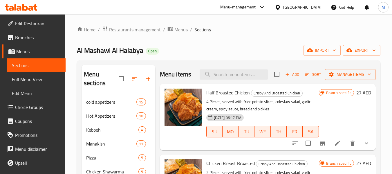
click at [181, 32] on span "Menus" at bounding box center [180, 29] width 13 height 7
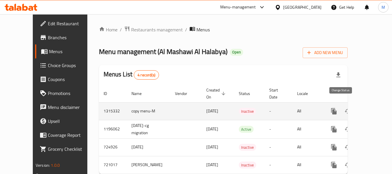
click at [344, 109] on icon "enhanced table" at bounding box center [347, 111] width 6 height 5
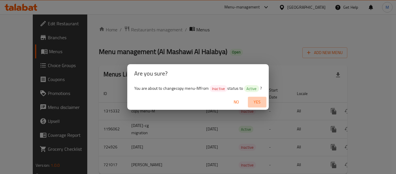
click at [256, 101] on span "Yes" at bounding box center [257, 101] width 14 height 7
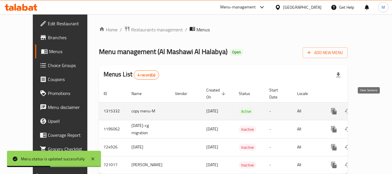
click at [373, 108] on icon "enhanced table" at bounding box center [375, 110] width 5 height 5
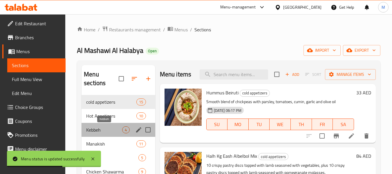
click at [108, 127] on span "Kebbeh" at bounding box center [104, 129] width 36 height 7
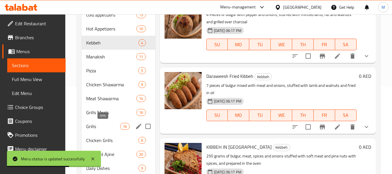
click at [113, 123] on span "Grills" at bounding box center [103, 126] width 34 height 7
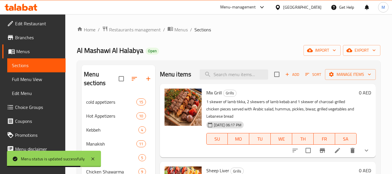
click at [29, 34] on span "Branches" at bounding box center [38, 37] width 46 height 7
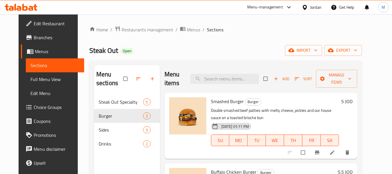
drag, startPoint x: 28, startPoint y: 38, endPoint x: 50, endPoint y: 35, distance: 23.2
click at [34, 38] on span "Branches" at bounding box center [57, 37] width 46 height 7
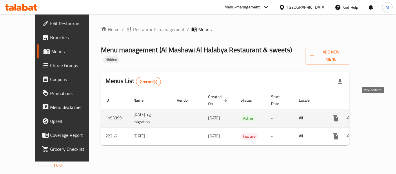
click at [377, 111] on link "enhanced table" at bounding box center [378, 118] width 14 height 14
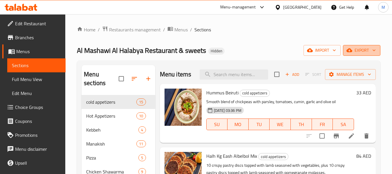
click at [364, 54] on span "export" at bounding box center [361, 50] width 28 height 7
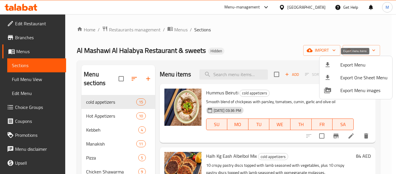
click at [350, 61] on span "Export Menu" at bounding box center [363, 64] width 47 height 7
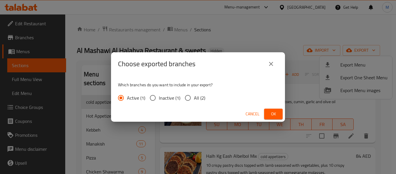
drag, startPoint x: 197, startPoint y: 100, endPoint x: 285, endPoint y: 120, distance: 90.7
click at [197, 100] on span "All (2)" at bounding box center [199, 97] width 11 height 7
click at [194, 100] on input "All (2)" at bounding box center [188, 98] width 12 height 12
radio input "true"
click at [280, 115] on button "Ok" at bounding box center [273, 113] width 19 height 11
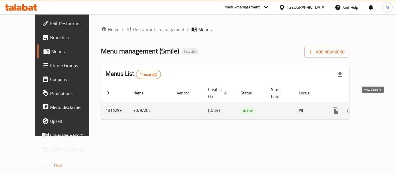
click at [374, 107] on icon "enhanced table" at bounding box center [377, 110] width 7 height 7
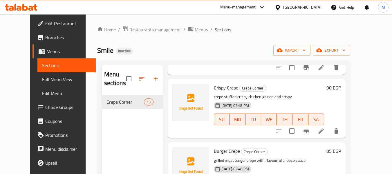
scroll to position [64, 0]
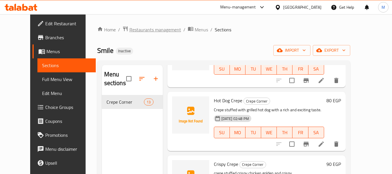
click at [146, 32] on span "Restaurants management" at bounding box center [155, 29] width 52 height 7
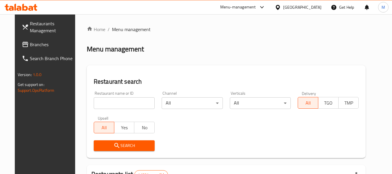
drag, startPoint x: 316, startPoint y: 9, endPoint x: 306, endPoint y: 12, distance: 10.2
click at [316, 9] on div "[GEOGRAPHIC_DATA]" at bounding box center [302, 7] width 38 height 6
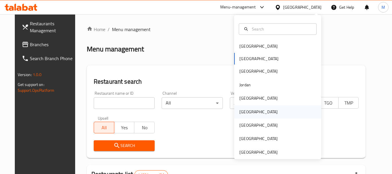
click at [241, 111] on div "[GEOGRAPHIC_DATA]" at bounding box center [258, 111] width 38 height 6
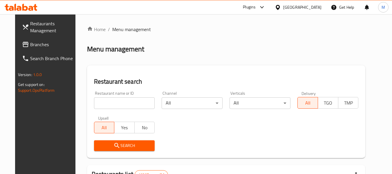
click at [30, 45] on span "Branches" at bounding box center [53, 44] width 46 height 7
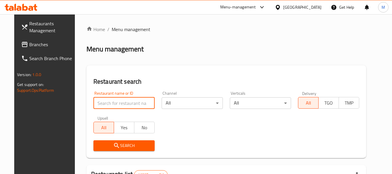
click at [121, 104] on input "search" at bounding box center [123, 103] width 61 height 12
paste input "22.084259942776466, 59.298360209352104"
type input "22.084259942776466, 59.298360209352104"
click at [143, 104] on input "22.084259942776466, 59.298360209352104" at bounding box center [123, 103] width 61 height 12
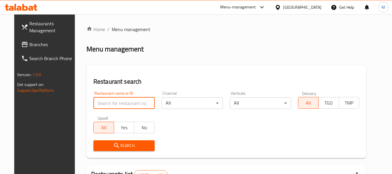
scroll to position [0, 0]
click at [29, 45] on span "Branches" at bounding box center [52, 44] width 46 height 7
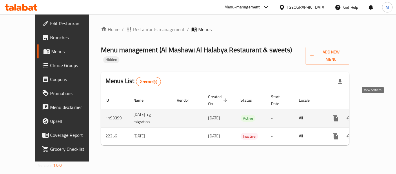
click at [374, 115] on icon "enhanced table" at bounding box center [377, 118] width 7 height 7
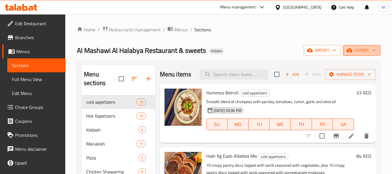
click at [369, 51] on span "export" at bounding box center [361, 50] width 28 height 7
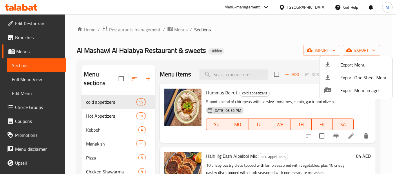
click at [295, 89] on div at bounding box center [198, 87] width 396 height 174
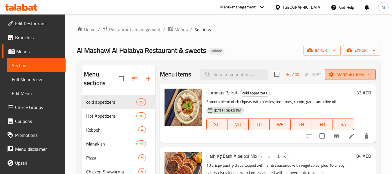
click at [353, 78] on span "Manage items" at bounding box center [349, 74] width 41 height 7
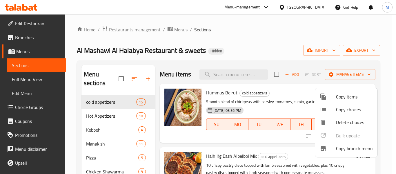
click at [349, 148] on span "Copy branch menu" at bounding box center [354, 148] width 37 height 7
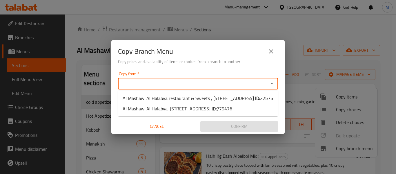
click at [179, 80] on input "Copy from   *" at bounding box center [193, 83] width 147 height 8
drag, startPoint x: 192, startPoint y: 98, endPoint x: 201, endPoint y: 75, distance: 24.8
click at [192, 97] on span "Al Mashawi Al Halabya restaurant & Sweets , [STREET_ADDRESS] ID: 22575" at bounding box center [198, 98] width 150 height 7
type input "Al Mashawi Al Halabya restaurant & Sweets , [STREET_ADDRESS]"
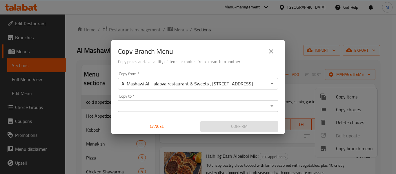
click at [203, 70] on div "Copy from   * Al Mashawi Al Halabya restaurant & Sweets , [STREET_ADDRESS] Copy…" at bounding box center [198, 101] width 174 height 65
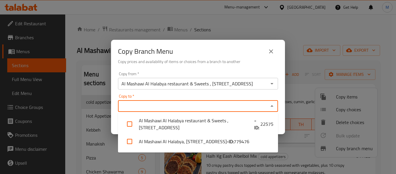
click at [201, 106] on input "Copy to   *" at bounding box center [193, 106] width 147 height 8
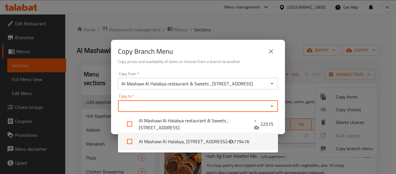
drag, startPoint x: 208, startPoint y: 139, endPoint x: 224, endPoint y: 99, distance: 42.9
click at [227, 139] on b "- ID:" at bounding box center [230, 141] width 7 height 7
checkbox input "true"
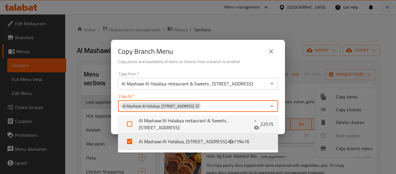
click at [242, 64] on h6 "Copy prices and availability of items or choices from a branch to another" at bounding box center [198, 61] width 160 height 6
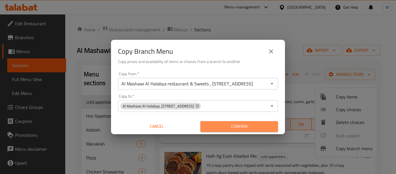
click at [245, 127] on span "Confirm" at bounding box center [239, 126] width 68 height 7
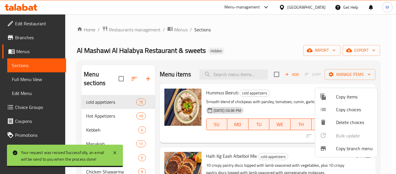
drag, startPoint x: 271, startPoint y: 28, endPoint x: 374, endPoint y: 59, distance: 107.8
click at [276, 29] on div at bounding box center [198, 87] width 396 height 174
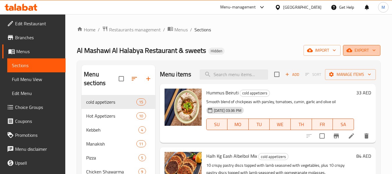
click at [370, 53] on span "export" at bounding box center [361, 50] width 28 height 7
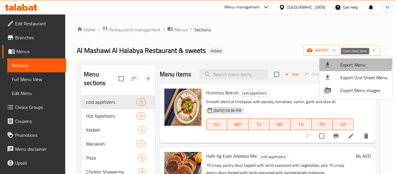
click at [350, 61] on span "Export Menu" at bounding box center [363, 64] width 47 height 7
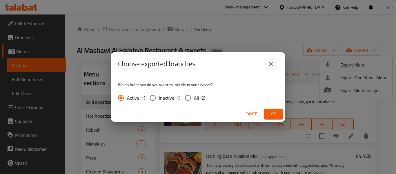
click at [196, 103] on label "All (2)" at bounding box center [193, 98] width 23 height 12
click at [194, 103] on input "All (2)" at bounding box center [188, 98] width 12 height 12
radio input "true"
drag, startPoint x: 273, startPoint y: 116, endPoint x: 252, endPoint y: 128, distance: 24.3
click at [272, 116] on span "Ok" at bounding box center [273, 113] width 9 height 7
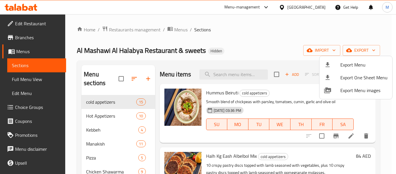
click at [178, 32] on div at bounding box center [198, 87] width 396 height 174
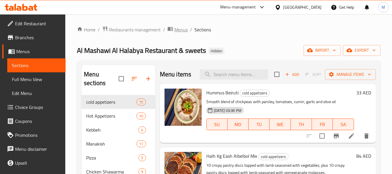
click at [178, 29] on span "Menus" at bounding box center [180, 29] width 13 height 7
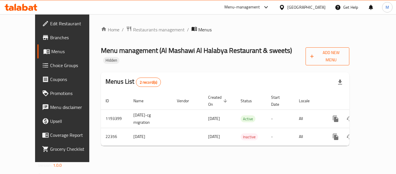
click at [345, 52] on span "Add New Menu" at bounding box center [327, 56] width 35 height 14
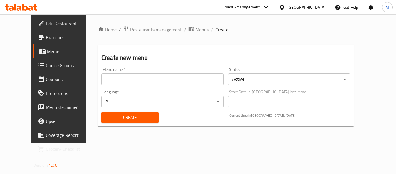
click at [248, 80] on body "​ Menu-management [GEOGRAPHIC_DATA] Get Help M Edit Restaurant Branches Menus C…" at bounding box center [198, 93] width 396 height 159
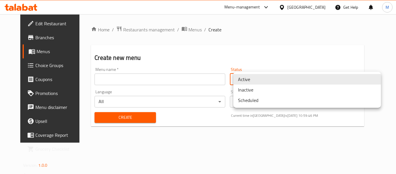
click at [249, 90] on li "Inactive" at bounding box center [307, 89] width 148 height 10
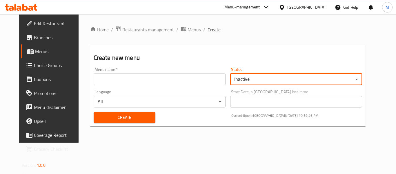
click at [108, 81] on input "text" at bounding box center [160, 79] width 132 height 12
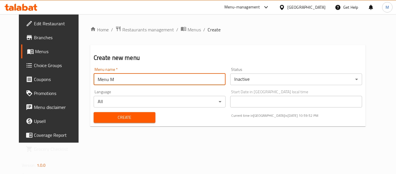
type input "Menu M"
click at [110, 120] on span "Create" at bounding box center [124, 117] width 53 height 7
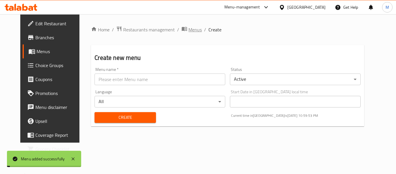
click at [188, 28] on span "Menus" at bounding box center [194, 29] width 13 height 7
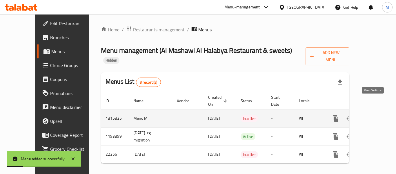
click at [374, 115] on icon "enhanced table" at bounding box center [377, 118] width 7 height 7
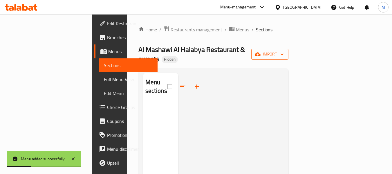
click at [284, 50] on span "import" at bounding box center [270, 53] width 28 height 7
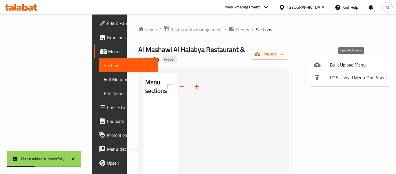
click at [338, 68] on span "Bulk Upload Menu" at bounding box center [358, 64] width 57 height 7
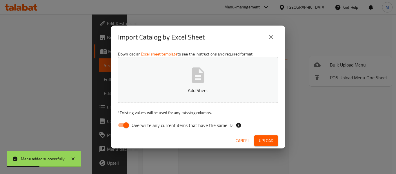
click at [127, 125] on input "Overwrite any current items that have the same ID." at bounding box center [126, 124] width 33 height 11
checkbox input "false"
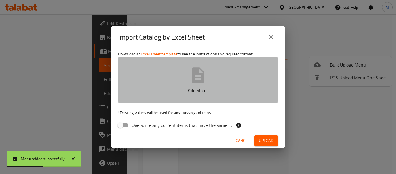
click at [175, 76] on button "Add Sheet" at bounding box center [198, 80] width 160 height 46
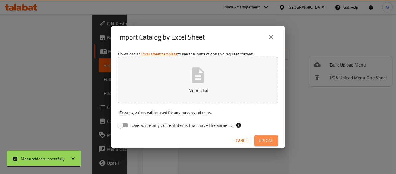
click at [269, 137] on span "Upload" at bounding box center [266, 140] width 14 height 7
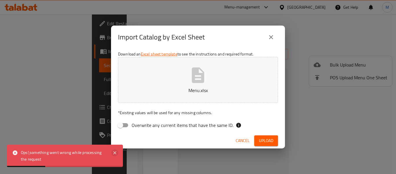
click at [112, 149] on icon at bounding box center [114, 152] width 7 height 7
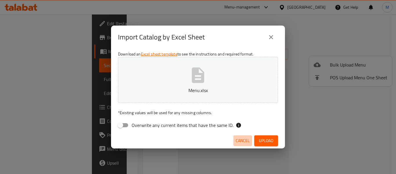
click at [239, 139] on span "Cancel" at bounding box center [243, 140] width 14 height 7
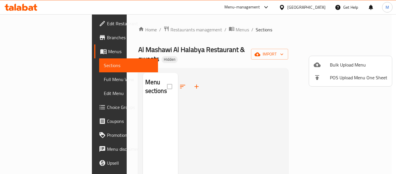
click at [181, 26] on div at bounding box center [198, 87] width 396 height 174
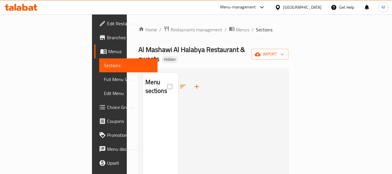
click at [181, 35] on div "Home / Restaurants management / Menus / Sections Al Mashawi Al Halabya Restaura…" at bounding box center [213, 138] width 150 height 225
click at [236, 31] on span "Menus" at bounding box center [242, 29] width 13 height 7
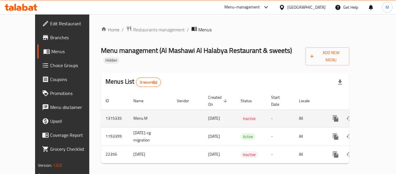
click at [360, 115] on icon "enhanced table" at bounding box center [363, 118] width 7 height 7
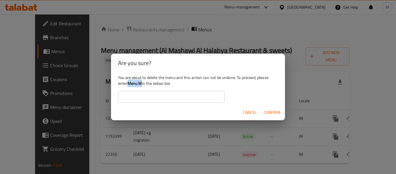
drag, startPoint x: 141, startPoint y: 83, endPoint x: 129, endPoint y: 82, distance: 11.9
click at [129, 82] on b "Menu M" at bounding box center [135, 83] width 14 height 8
copy b "Menu M"
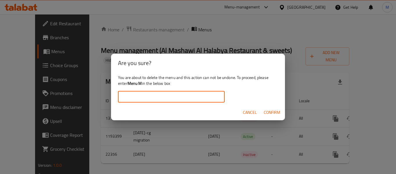
click at [140, 99] on input "text" at bounding box center [171, 97] width 107 height 12
paste input "Menu M"
type input "Menu M"
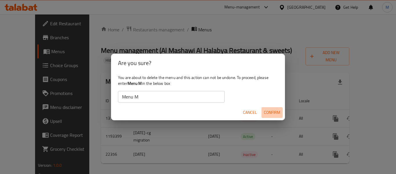
click at [273, 110] on span "Confirm" at bounding box center [272, 112] width 17 height 7
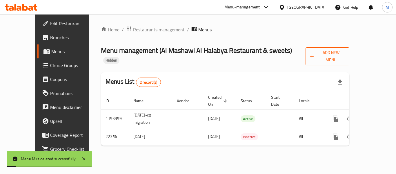
click at [345, 55] on span "Add New Menu" at bounding box center [327, 56] width 35 height 14
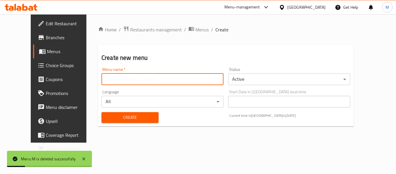
click at [122, 80] on input "text" at bounding box center [162, 79] width 122 height 12
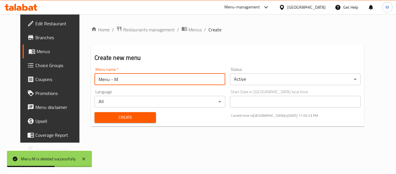
type input "Menu - M"
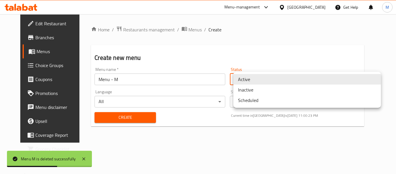
click at [251, 76] on body "Menu M is deleted successfully ​ Menu-management United Arab Emirates Get Help …" at bounding box center [198, 93] width 396 height 159
drag, startPoint x: 247, startPoint y: 91, endPoint x: 229, endPoint y: 91, distance: 18.0
click at [245, 91] on li "Inactive" at bounding box center [307, 89] width 148 height 10
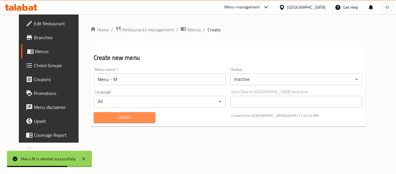
click at [101, 117] on span "Create" at bounding box center [124, 117] width 53 height 7
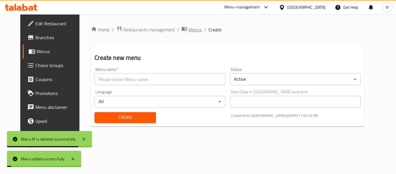
click at [188, 31] on span "Menus" at bounding box center [194, 29] width 13 height 7
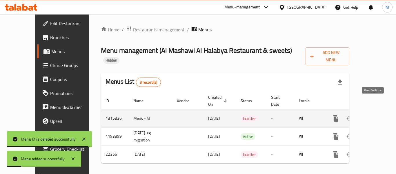
click at [374, 115] on icon "enhanced table" at bounding box center [377, 118] width 7 height 7
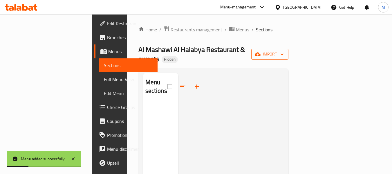
click at [284, 51] on span "import" at bounding box center [270, 53] width 28 height 7
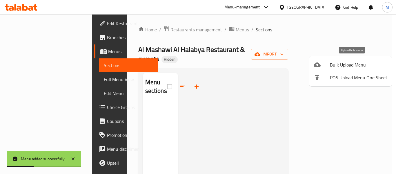
drag, startPoint x: 337, startPoint y: 64, endPoint x: 333, endPoint y: 64, distance: 4.1
click at [333, 64] on span "Bulk Upload Menu" at bounding box center [358, 64] width 57 height 7
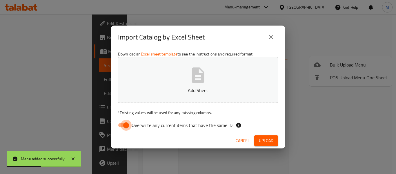
click at [128, 125] on input "Overwrite any current items that have the same ID." at bounding box center [126, 124] width 33 height 11
checkbox input "false"
click at [179, 73] on button "Add Sheet" at bounding box center [198, 80] width 160 height 46
click at [270, 138] on span "Upload" at bounding box center [266, 140] width 14 height 7
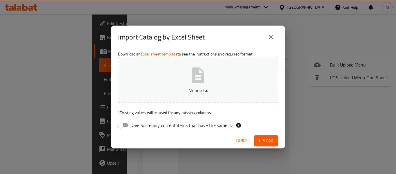
click at [199, 79] on icon "button" at bounding box center [198, 75] width 19 height 19
click at [260, 139] on span "Upload" at bounding box center [266, 140] width 14 height 7
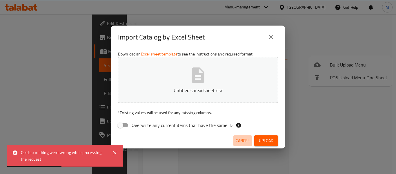
click at [238, 139] on span "Cancel" at bounding box center [243, 140] width 14 height 7
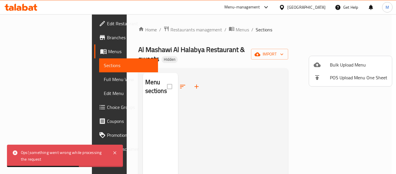
click at [181, 32] on div at bounding box center [198, 87] width 396 height 174
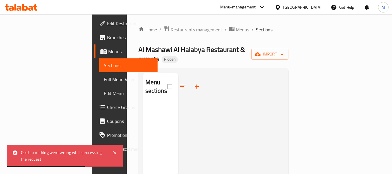
drag, startPoint x: 182, startPoint y: 28, endPoint x: 244, endPoint y: 150, distance: 136.0
click at [236, 28] on span "Menus" at bounding box center [242, 29] width 13 height 7
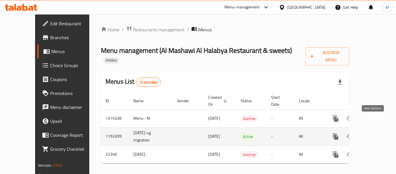
click at [375, 134] on icon "enhanced table" at bounding box center [377, 136] width 5 height 5
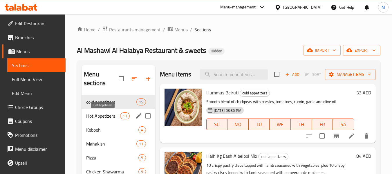
click at [115, 117] on span "Hot Appetizers" at bounding box center [103, 115] width 34 height 7
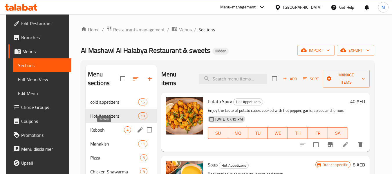
click at [113, 127] on span "Kebbeh" at bounding box center [107, 129] width 34 height 7
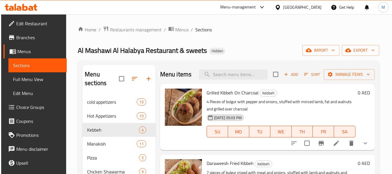
click at [17, 34] on span "Branches" at bounding box center [39, 37] width 46 height 7
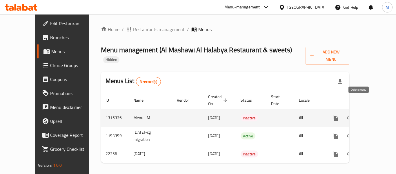
click at [362, 115] on icon "enhanced table" at bounding box center [364, 117] width 4 height 5
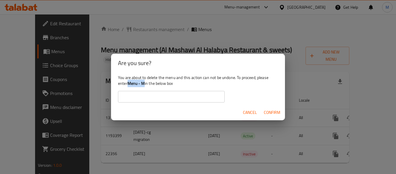
drag, startPoint x: 146, startPoint y: 84, endPoint x: 128, endPoint y: 82, distance: 17.2
click at [128, 82] on div "You are about to delete the menu and this action can not be undone. To proceed,…" at bounding box center [198, 88] width 174 height 32
click at [139, 104] on div "You are about to delete the menu and this action can not be undone. To proceed,…" at bounding box center [198, 88] width 174 height 32
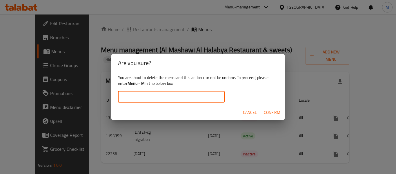
click at [141, 97] on input "text" at bounding box center [171, 97] width 107 height 12
paste input "Menu M"
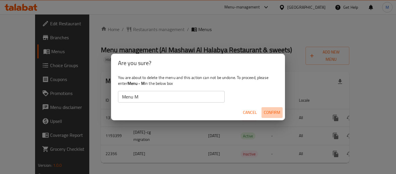
click at [269, 112] on span "Confirm" at bounding box center [272, 112] width 17 height 7
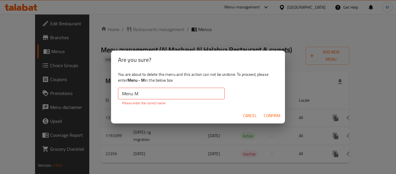
click at [141, 93] on input "Menu M" at bounding box center [171, 94] width 107 height 12
click at [123, 94] on input "Menu M" at bounding box center [171, 94] width 107 height 12
drag, startPoint x: 128, startPoint y: 80, endPoint x: 145, endPoint y: 80, distance: 16.8
click at [145, 80] on b "Menu - M" at bounding box center [136, 80] width 17 height 8
copy b "Menu - M"
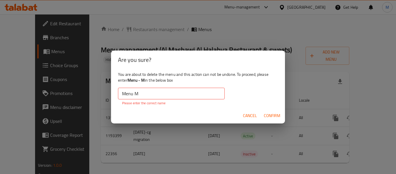
click at [128, 96] on input "Menu M" at bounding box center [171, 94] width 107 height 12
paste input "-"
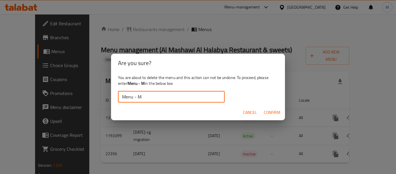
type input "Menu - M"
drag, startPoint x: 273, startPoint y: 110, endPoint x: 172, endPoint y: 137, distance: 105.0
click at [271, 110] on span "Confirm" at bounding box center [272, 112] width 17 height 7
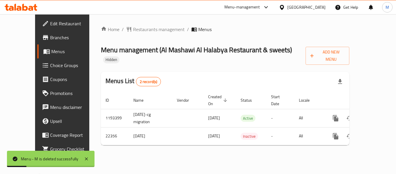
click at [285, 152] on div "Home / Restaurants management / Menus Menu management ( [PERSON_NAME] Al Halaby…" at bounding box center [225, 87] width 272 height 147
click at [345, 52] on span "Add New Menu" at bounding box center [327, 55] width 35 height 14
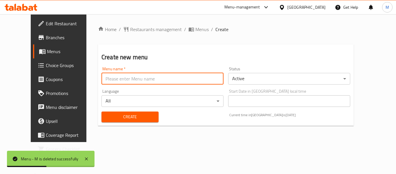
click at [150, 78] on input "text" at bounding box center [162, 79] width 122 height 12
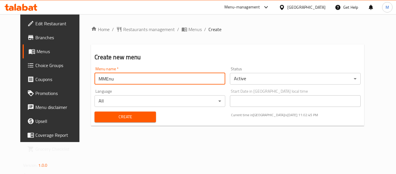
type input "MMEnu"
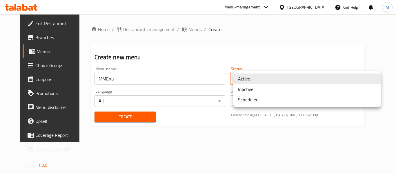
click at [249, 76] on body "​ Menu-management [GEOGRAPHIC_DATA] Get Help M Edit Restaurant Branches Menus C…" at bounding box center [198, 93] width 396 height 159
drag, startPoint x: 249, startPoint y: 90, endPoint x: 238, endPoint y: 90, distance: 11.0
click at [248, 90] on li "Inactive" at bounding box center [307, 89] width 148 height 10
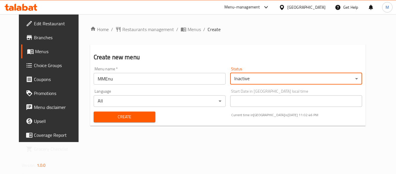
click at [136, 115] on span "Create" at bounding box center [124, 116] width 53 height 7
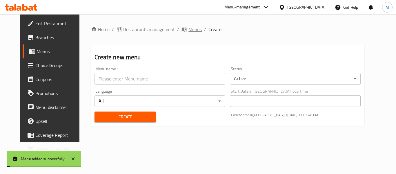
click at [188, 29] on span "Menus" at bounding box center [194, 29] width 13 height 7
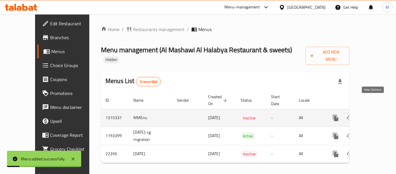
click at [375, 114] on icon "enhanced table" at bounding box center [377, 117] width 7 height 7
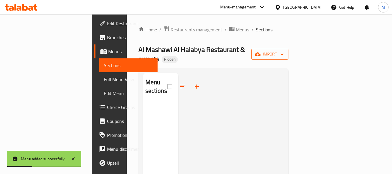
click at [284, 50] on span "import" at bounding box center [270, 53] width 28 height 7
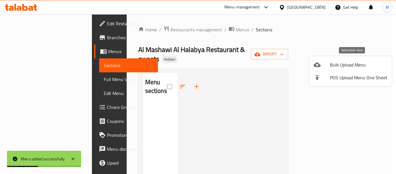
drag, startPoint x: 344, startPoint y: 65, endPoint x: 341, endPoint y: 65, distance: 2.9
click at [341, 65] on span "Bulk Upload Menu" at bounding box center [358, 64] width 57 height 7
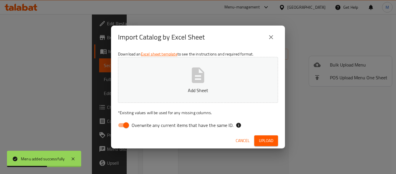
click at [122, 125] on input "Overwrite any current items that have the same ID." at bounding box center [126, 124] width 33 height 11
checkbox input "false"
click at [179, 82] on button "Add Sheet" at bounding box center [198, 80] width 160 height 46
click at [273, 138] on span "Upload" at bounding box center [266, 140] width 14 height 7
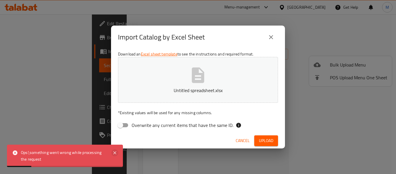
click at [113, 152] on icon at bounding box center [114, 152] width 7 height 7
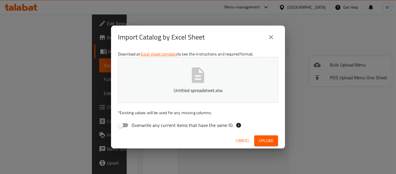
click at [241, 138] on span "Cancel" at bounding box center [243, 140] width 14 height 7
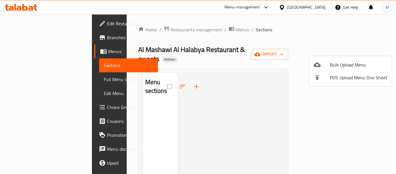
click at [181, 29] on div at bounding box center [198, 87] width 396 height 174
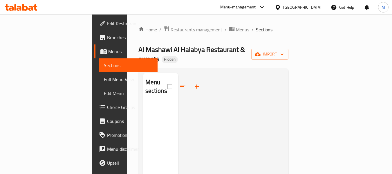
click at [236, 29] on span "Menus" at bounding box center [242, 29] width 13 height 7
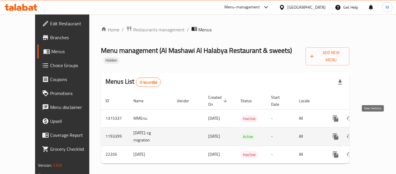
click at [375, 134] on icon "enhanced table" at bounding box center [377, 136] width 5 height 5
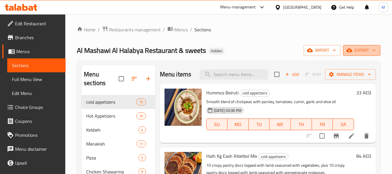
click at [365, 49] on span "export" at bounding box center [361, 50] width 28 height 7
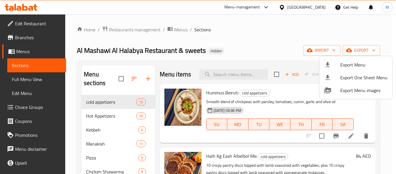
click at [270, 55] on div at bounding box center [198, 87] width 396 height 174
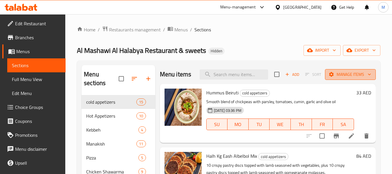
click at [356, 78] on span "Manage items" at bounding box center [349, 74] width 41 height 7
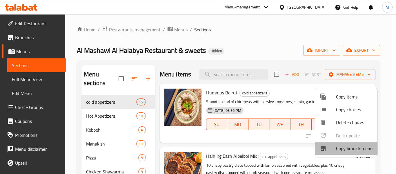
click at [335, 148] on div at bounding box center [328, 148] width 16 height 7
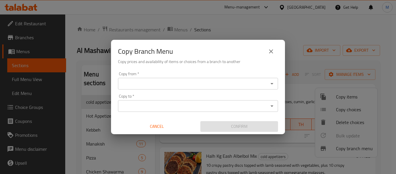
click at [146, 86] on input "Copy from   *" at bounding box center [193, 83] width 147 height 8
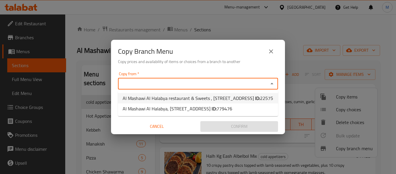
click at [152, 101] on span "Al Mashawi Al Halabya restaurant & Sweets , [STREET_ADDRESS] ID: 22575" at bounding box center [198, 98] width 150 height 7
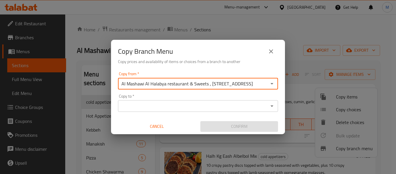
type input "Al Mashawi Al Halabya restaurant & Sweets , [STREET_ADDRESS]"
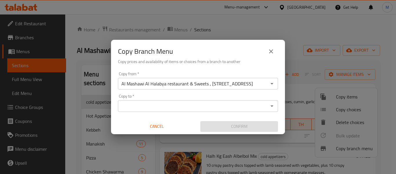
click at [175, 60] on h6 "Copy prices and availability of items or choices from a branch to another" at bounding box center [198, 61] width 160 height 6
click at [182, 109] on input "Copy to   *" at bounding box center [193, 106] width 147 height 8
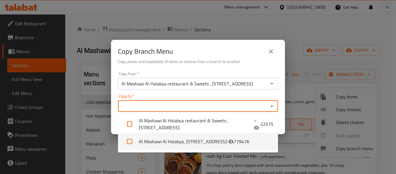
click at [187, 141] on li "Al Mashawi Al Halabya, [STREET_ADDRESS] - ID: 779476" at bounding box center [198, 141] width 160 height 17
checkbox input "true"
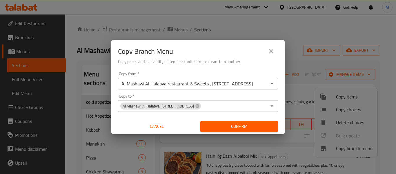
click at [209, 68] on div "Copy Branch Menu Copy prices and availability of items or choices from a branch…" at bounding box center [198, 55] width 174 height 30
click at [226, 125] on span "Confirm" at bounding box center [239, 126] width 68 height 7
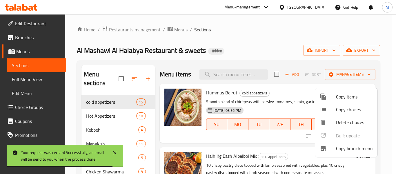
click at [244, 48] on div at bounding box center [198, 87] width 396 height 174
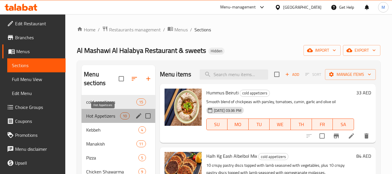
click at [91, 113] on span "Hot Appetizers" at bounding box center [103, 115] width 34 height 7
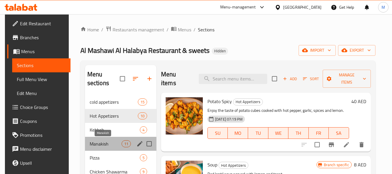
click at [99, 141] on span "Manakish" at bounding box center [106, 143] width 32 height 7
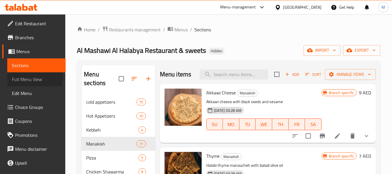
click at [24, 76] on span "Full Menu View" at bounding box center [36, 79] width 49 height 7
click at [38, 80] on span "Full Menu View" at bounding box center [36, 79] width 49 height 7
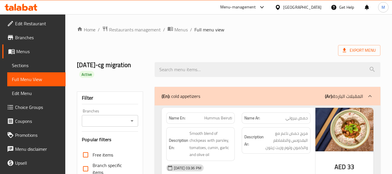
click at [125, 114] on div "Branches Branches" at bounding box center [110, 118] width 56 height 18
click at [124, 118] on input "Branches" at bounding box center [105, 121] width 43 height 8
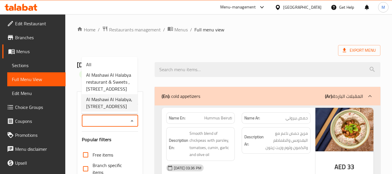
click at [128, 104] on span "Al Mashawi Al Halabya, Al Majaz 1" at bounding box center [109, 103] width 47 height 14
type input "Al Mashawi Al Halabya, Al Majaz 1"
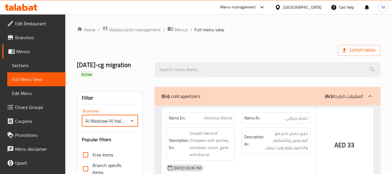
click at [104, 84] on div at bounding box center [196, 87] width 392 height 174
click at [109, 81] on div at bounding box center [196, 87] width 392 height 174
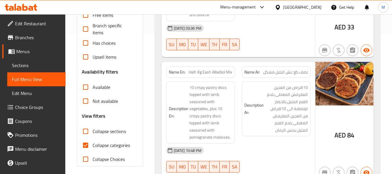
scroll to position [116, 0]
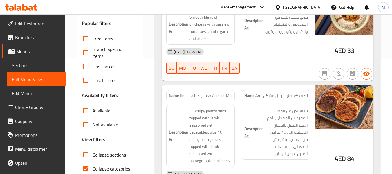
click at [123, 170] on span "Collapse categories" at bounding box center [110, 168] width 37 height 7
click at [92, 170] on input "Collapse categories" at bounding box center [86, 169] width 14 height 14
checkbox input "false"
click at [110, 126] on span "Not available" at bounding box center [105, 124] width 26 height 7
click at [92, 126] on input "Not available" at bounding box center [86, 124] width 14 height 14
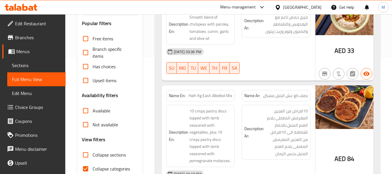
checkbox input "true"
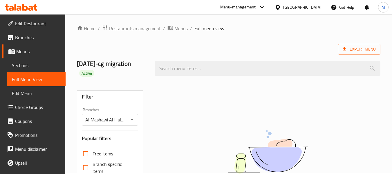
scroll to position [0, 0]
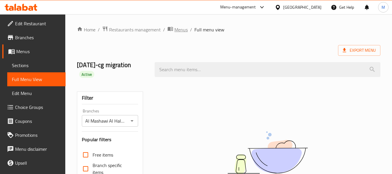
click at [180, 29] on span "Menus" at bounding box center [180, 29] width 13 height 7
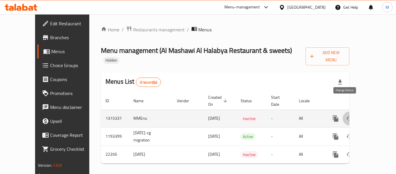
click at [349, 111] on button "enhanced table" at bounding box center [350, 118] width 14 height 14
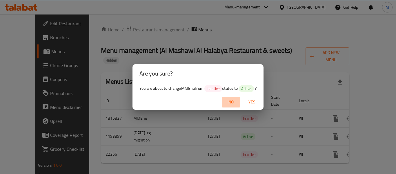
click at [231, 101] on span "No" at bounding box center [231, 101] width 14 height 7
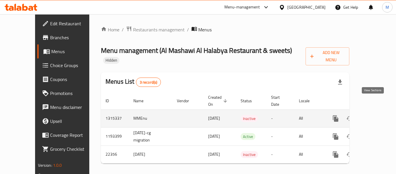
click at [375, 116] on icon "enhanced table" at bounding box center [377, 118] width 5 height 5
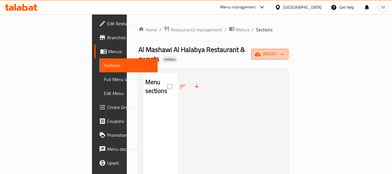
click at [284, 50] on span "import" at bounding box center [270, 53] width 28 height 7
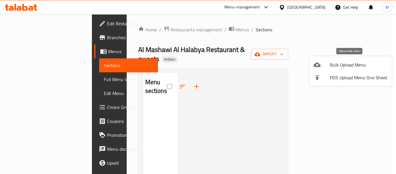
click at [336, 66] on span "Bulk Upload Menu" at bounding box center [358, 64] width 57 height 7
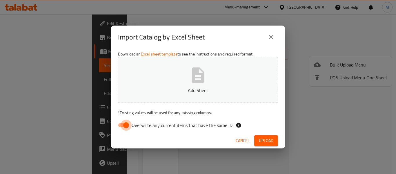
drag, startPoint x: 125, startPoint y: 125, endPoint x: 174, endPoint y: 96, distance: 57.3
click at [125, 125] on input "Overwrite any current items that have the same ID." at bounding box center [126, 124] width 33 height 11
checkbox input "false"
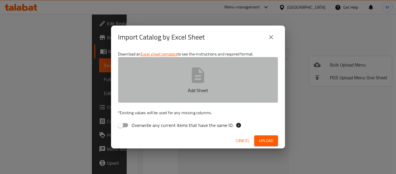
click at [186, 90] on p "Add Sheet" at bounding box center [198, 90] width 142 height 7
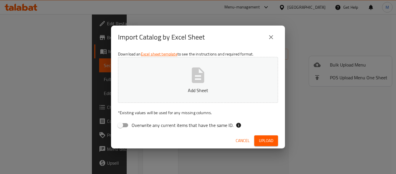
drag, startPoint x: 316, startPoint y: 128, endPoint x: 265, endPoint y: 137, distance: 52.4
click at [311, 128] on div "Import Catalog by Excel Sheet Download an Excel sheet template to see the instr…" at bounding box center [198, 87] width 396 height 174
drag, startPoint x: 246, startPoint y: 142, endPoint x: 225, endPoint y: 121, distance: 29.9
click at [246, 142] on span "Cancel" at bounding box center [243, 140] width 14 height 7
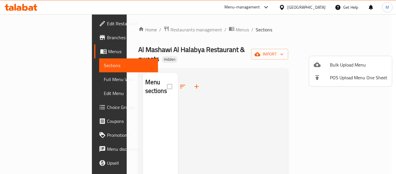
click at [179, 34] on div at bounding box center [198, 87] width 396 height 174
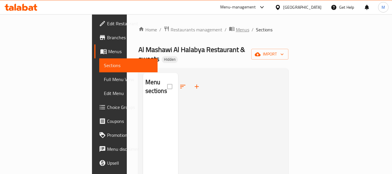
click at [236, 32] on span "Menus" at bounding box center [242, 29] width 13 height 7
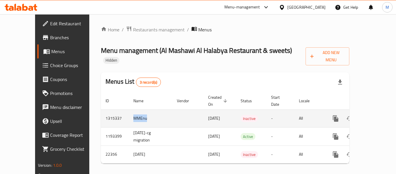
drag, startPoint x: 111, startPoint y: 106, endPoint x: 124, endPoint y: 108, distance: 13.3
click at [129, 109] on td "MMEnu" at bounding box center [150, 118] width 43 height 18
copy td "MMEnu"
click at [361, 115] on icon "enhanced table" at bounding box center [363, 118] width 7 height 7
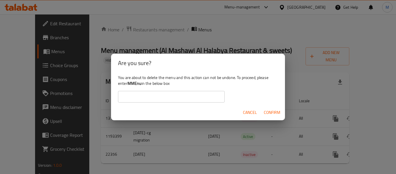
click at [138, 94] on input "text" at bounding box center [171, 97] width 107 height 12
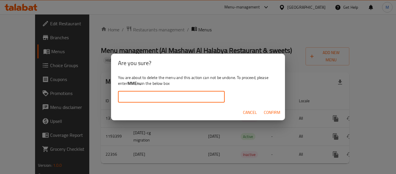
paste input "MMEnu"
type input "MMEnu"
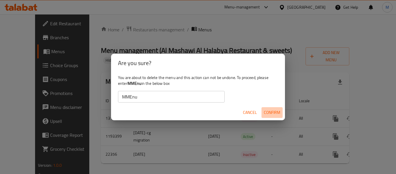
click at [276, 112] on span "Confirm" at bounding box center [272, 112] width 17 height 7
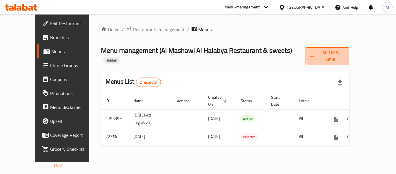
click at [345, 54] on span "Add New Menu" at bounding box center [327, 56] width 35 height 14
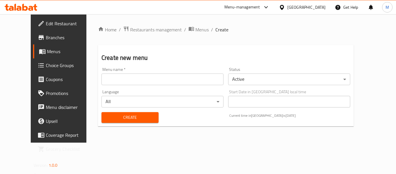
click at [250, 79] on body "​ Menu-management United Arab Emirates Get Help M Edit Restaurant Branches Menu…" at bounding box center [198, 93] width 396 height 159
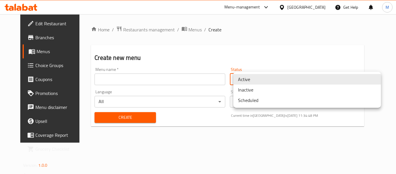
click at [135, 30] on div at bounding box center [198, 87] width 396 height 174
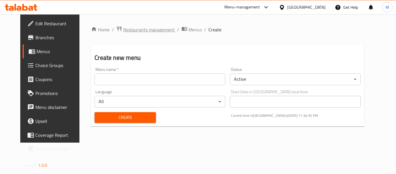
click at [135, 30] on span "Restaurants management" at bounding box center [149, 29] width 52 height 7
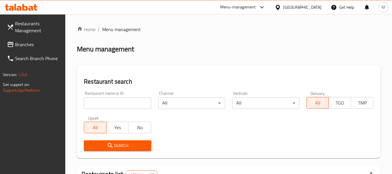
click at [303, 5] on div "United Arab Emirates" at bounding box center [302, 7] width 38 height 6
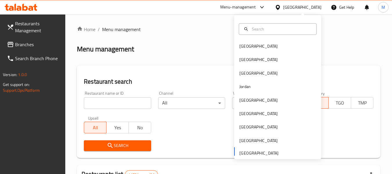
drag, startPoint x: 173, startPoint y: 59, endPoint x: 35, endPoint y: 9, distance: 147.0
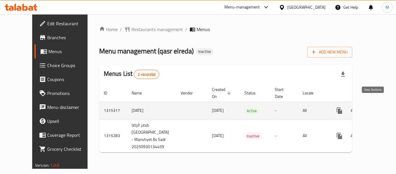
click at [378, 107] on icon "enhanced table" at bounding box center [381, 110] width 7 height 7
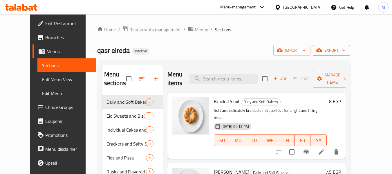
click at [345, 52] on span "export" at bounding box center [331, 50] width 28 height 7
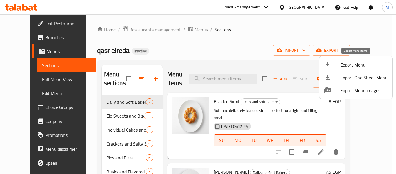
click at [339, 63] on li "Export Menu" at bounding box center [356, 64] width 73 height 13
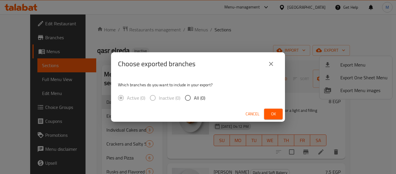
click at [202, 97] on span "All (0)" at bounding box center [199, 97] width 11 height 7
click at [194, 97] on input "All (0)" at bounding box center [188, 98] width 12 height 12
radio input "true"
click at [270, 114] on span "Ok" at bounding box center [273, 113] width 9 height 7
